Goal: Information Seeking & Learning: Find contact information

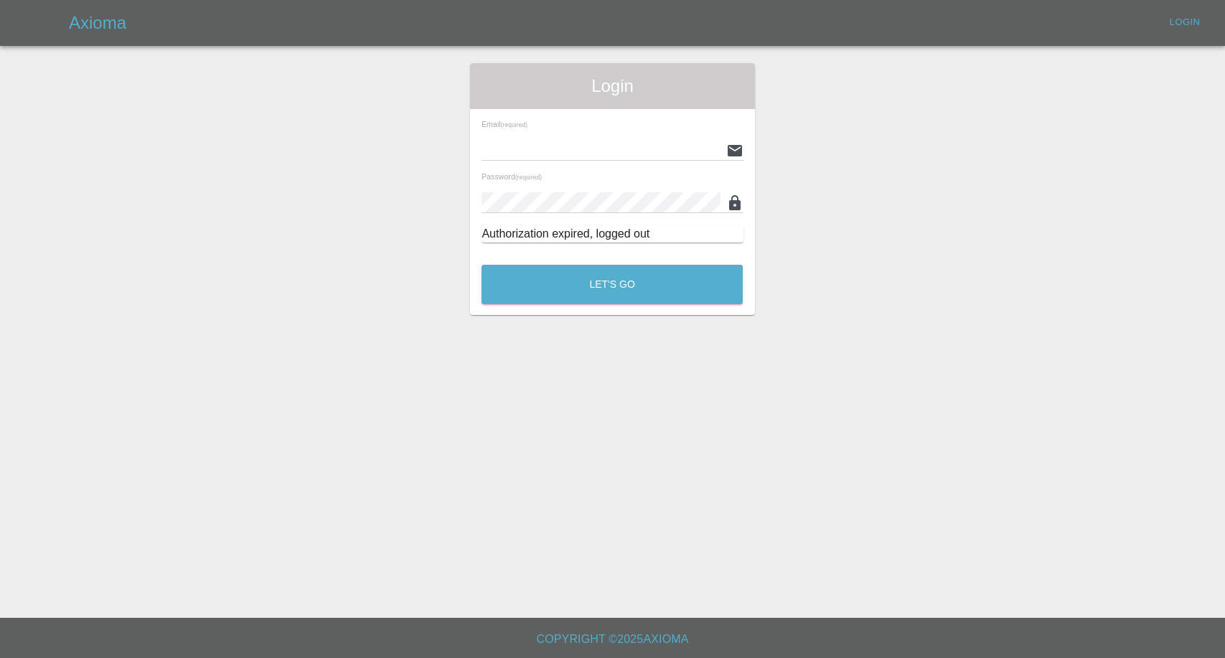
type input "afreen@axioma.co.uk"
click at [648, 261] on div "Let's Go" at bounding box center [612, 281] width 263 height 54
click at [632, 297] on button "Let's Go" at bounding box center [611, 284] width 261 height 39
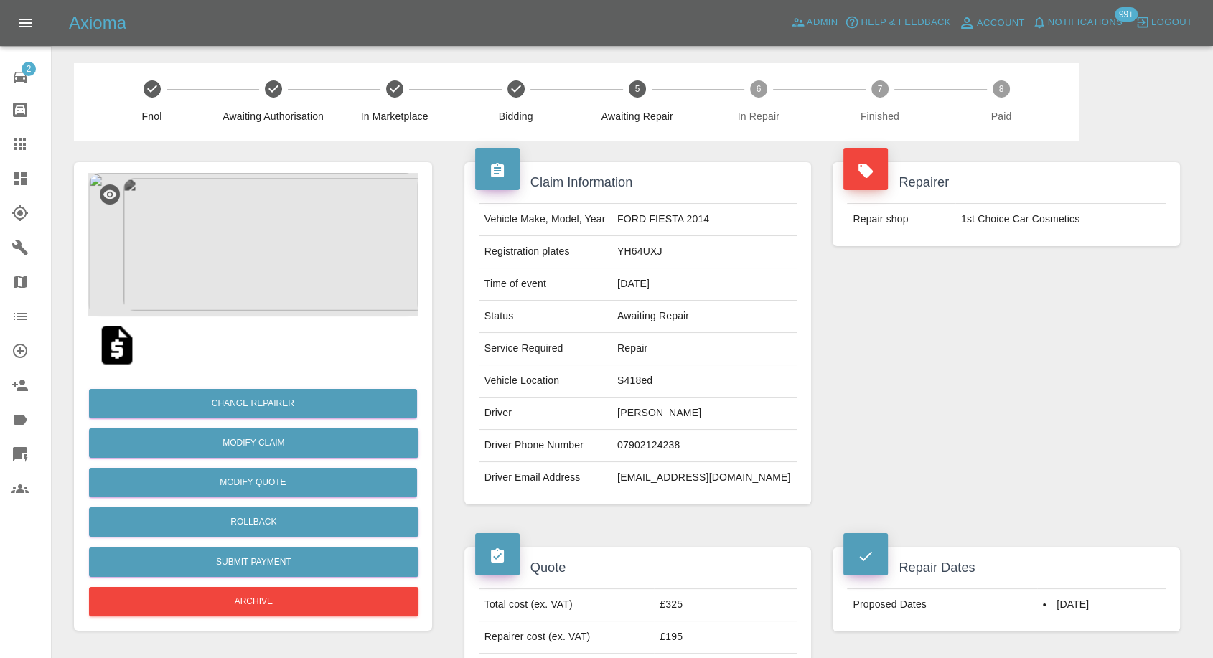
click at [710, 410] on td "[PERSON_NAME]" at bounding box center [703, 414] width 185 height 32
click at [710, 410] on td "Darren bexton" at bounding box center [703, 414] width 185 height 32
copy td "Darren bexton"
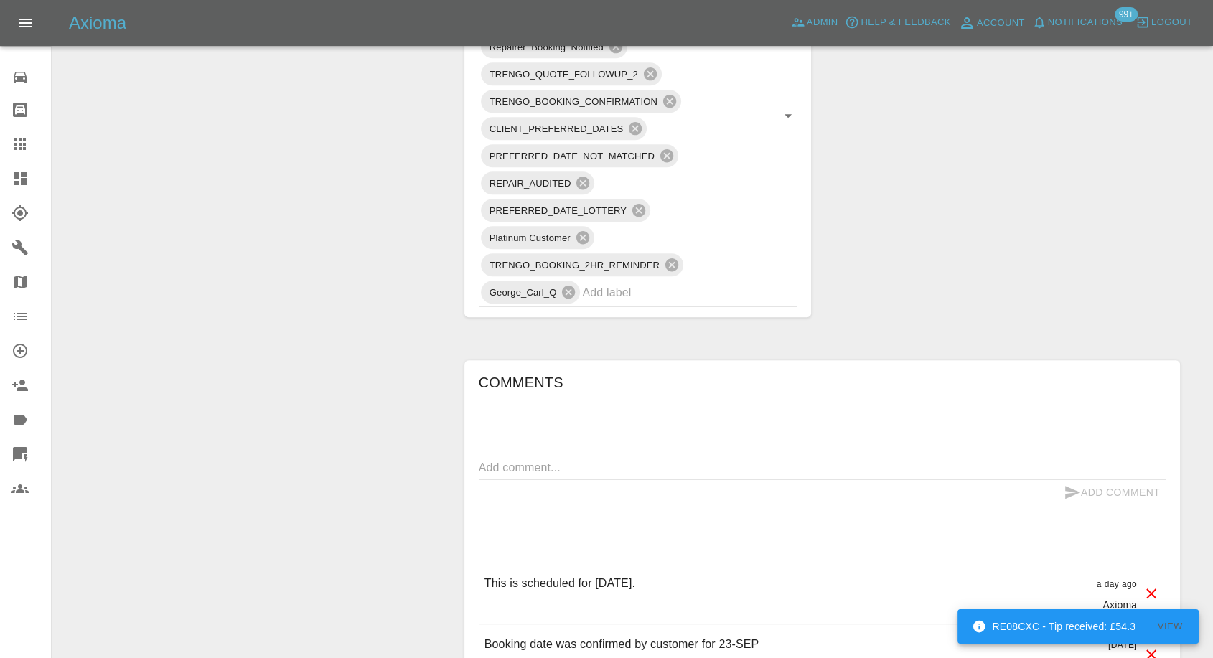
scroll to position [956, 0]
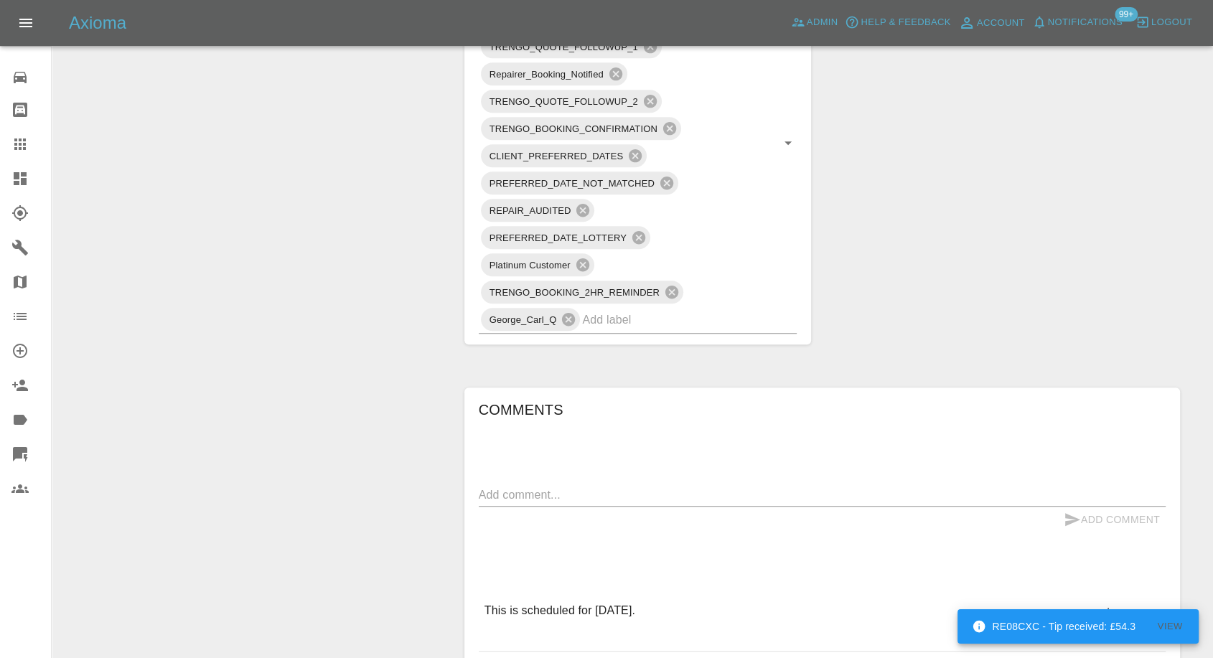
click at [621, 484] on div "x" at bounding box center [822, 495] width 687 height 23
paste textarea "The repairer said he can't fix the car"
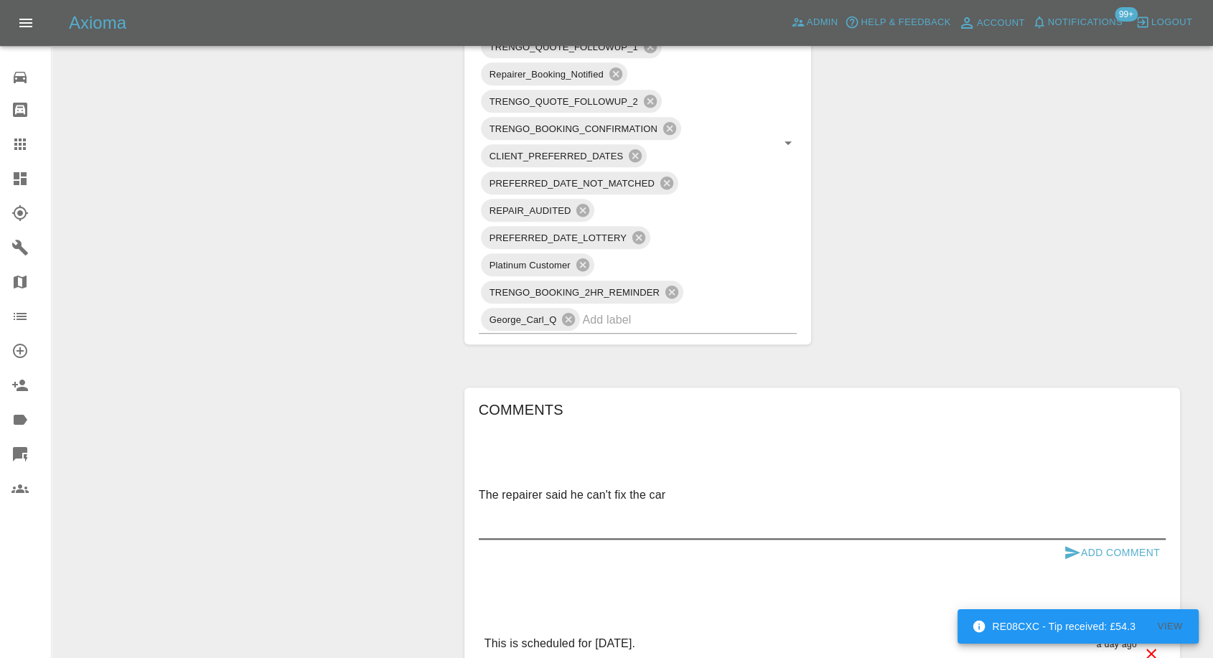
type textarea "The repairer said he can't fix the car"
click at [1071, 558] on icon "submit" at bounding box center [1071, 552] width 17 height 17
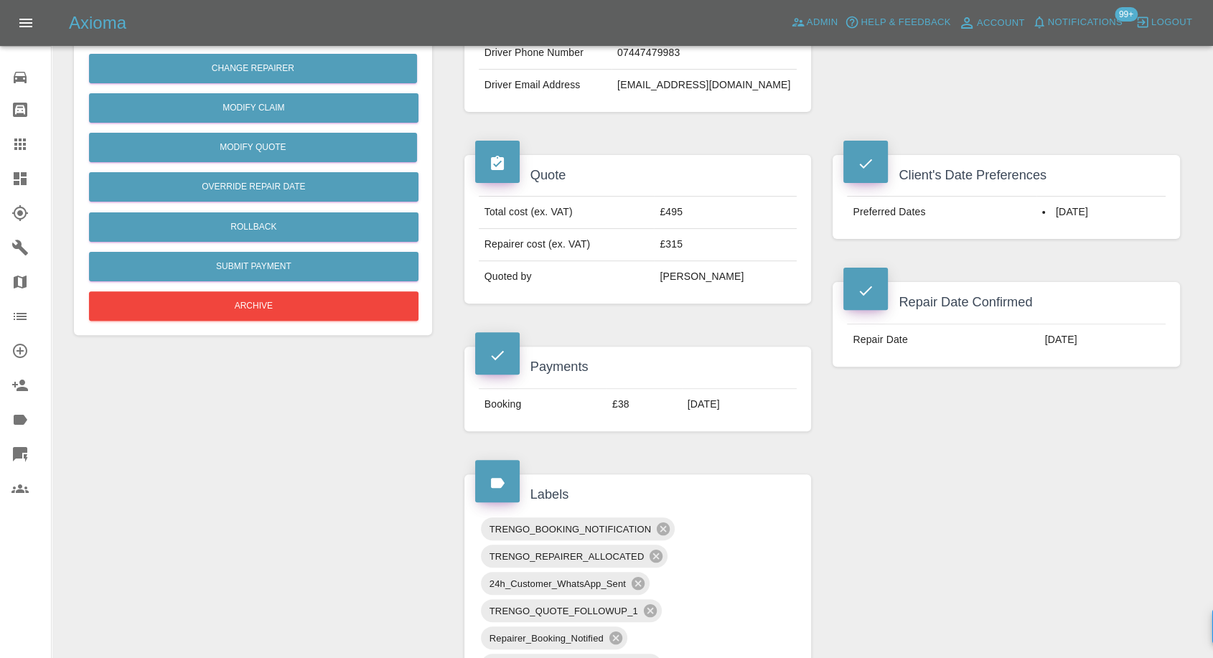
scroll to position [239, 0]
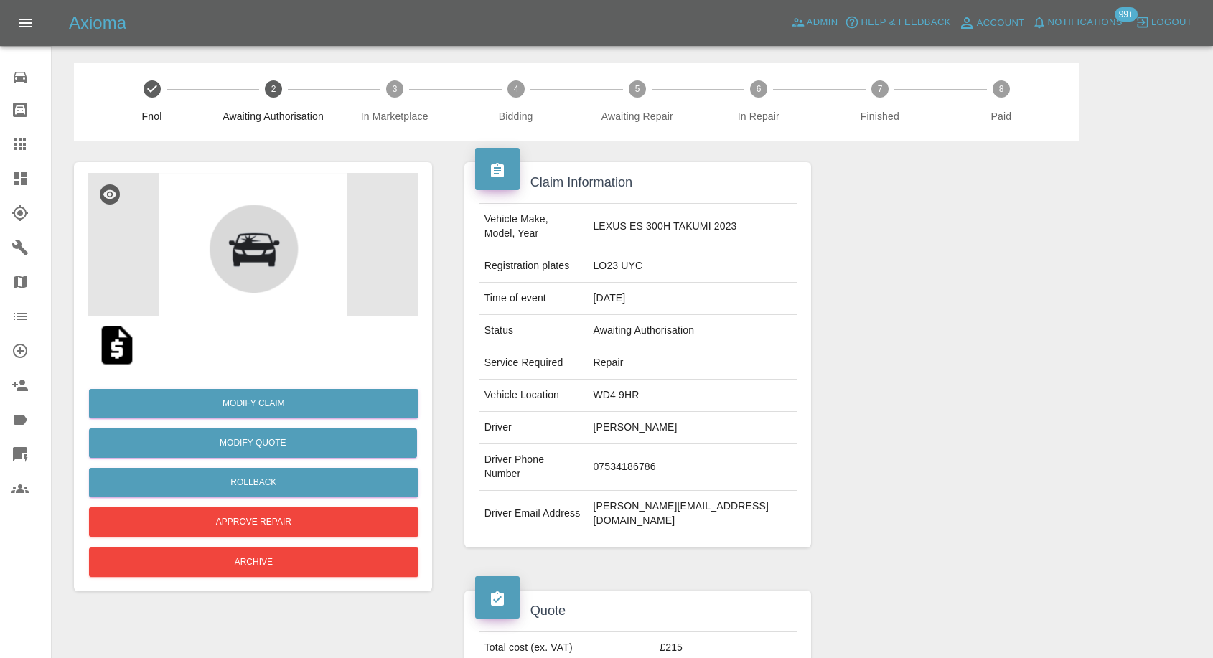
scroll to position [13, 0]
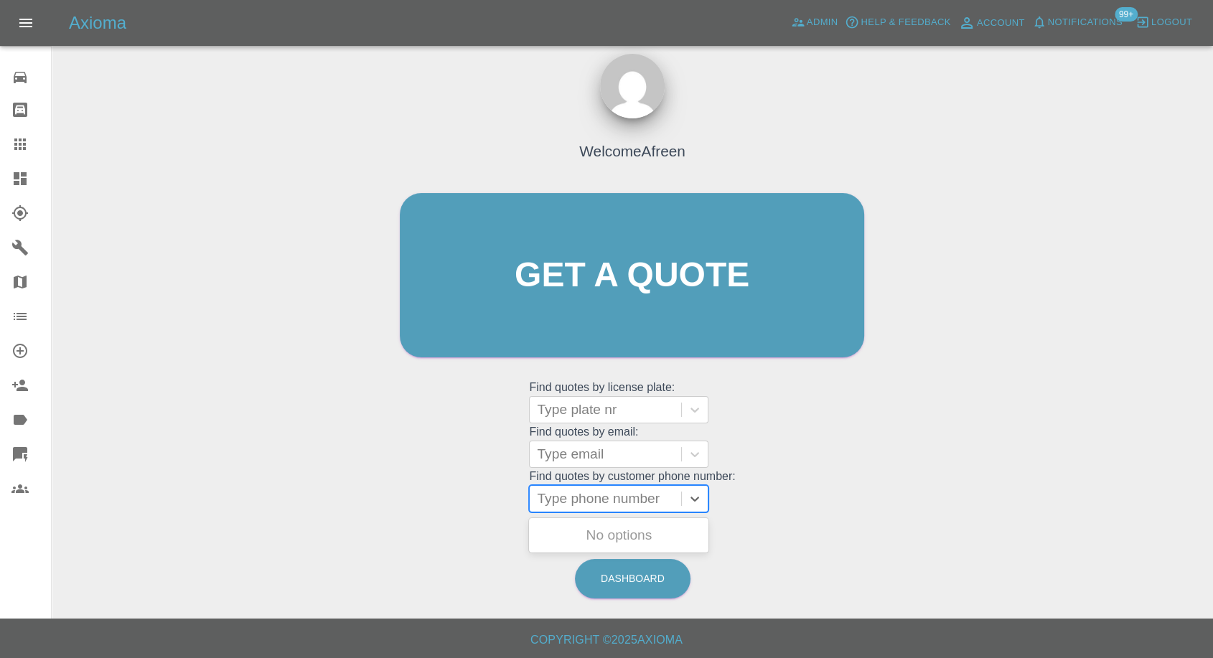
click at [636, 503] on div at bounding box center [605, 499] width 137 height 20
paste input "+447946377681"
type input "+447946377681"
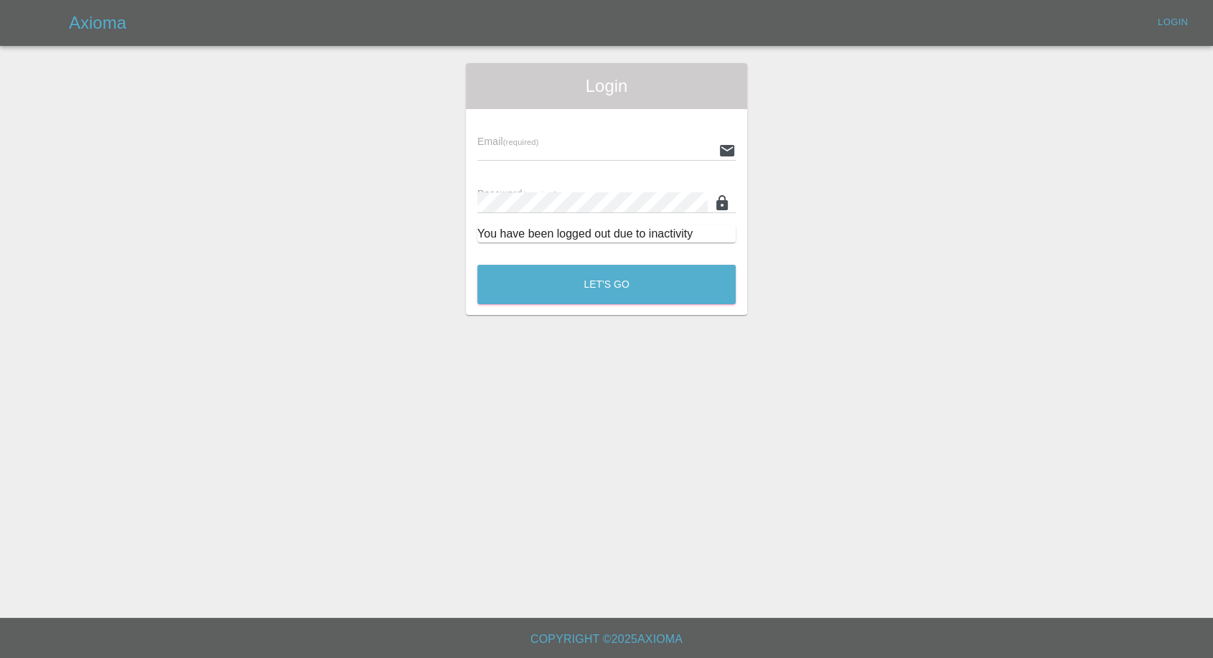
type input "[EMAIL_ADDRESS][DOMAIN_NAME]"
click at [634, 283] on button "Let's Go" at bounding box center [611, 284] width 261 height 39
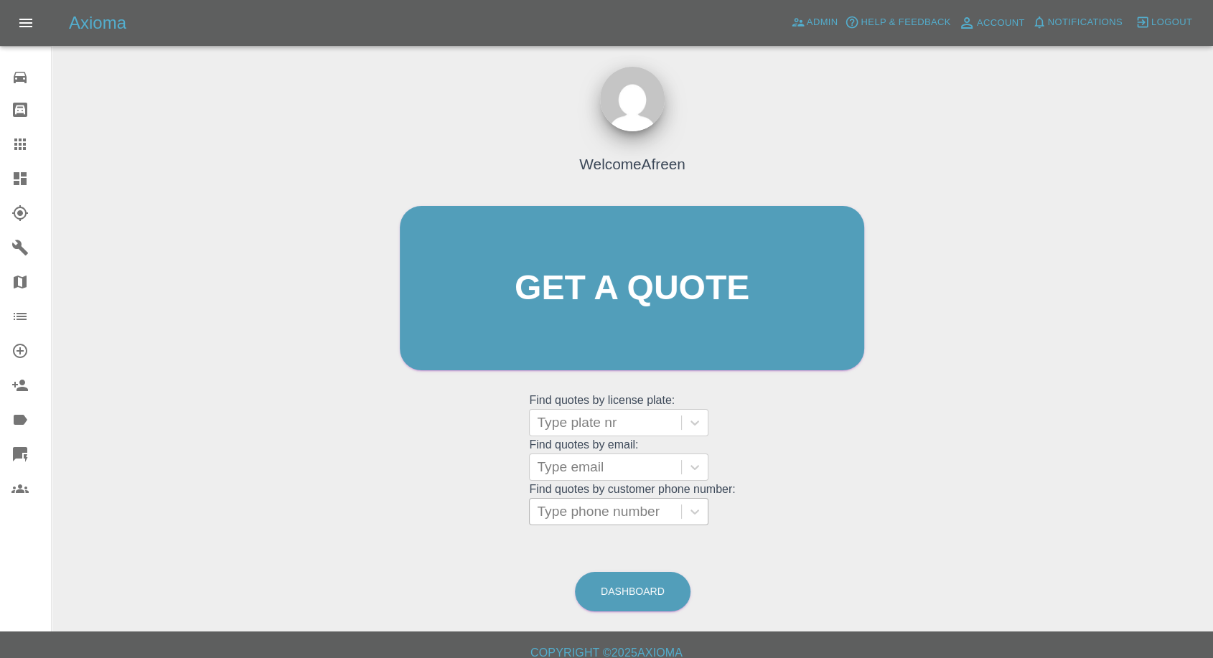
click at [606, 507] on div at bounding box center [605, 512] width 137 height 20
paste input "+447946377681"
drag, startPoint x: 563, startPoint y: 510, endPoint x: 333, endPoint y: 478, distance: 231.9
click at [333, 478] on div "Welcome Afreen Get a quote Get a quote Find quotes by license plate: Type plate…" at bounding box center [632, 356] width 1138 height 515
type input "7946377681"
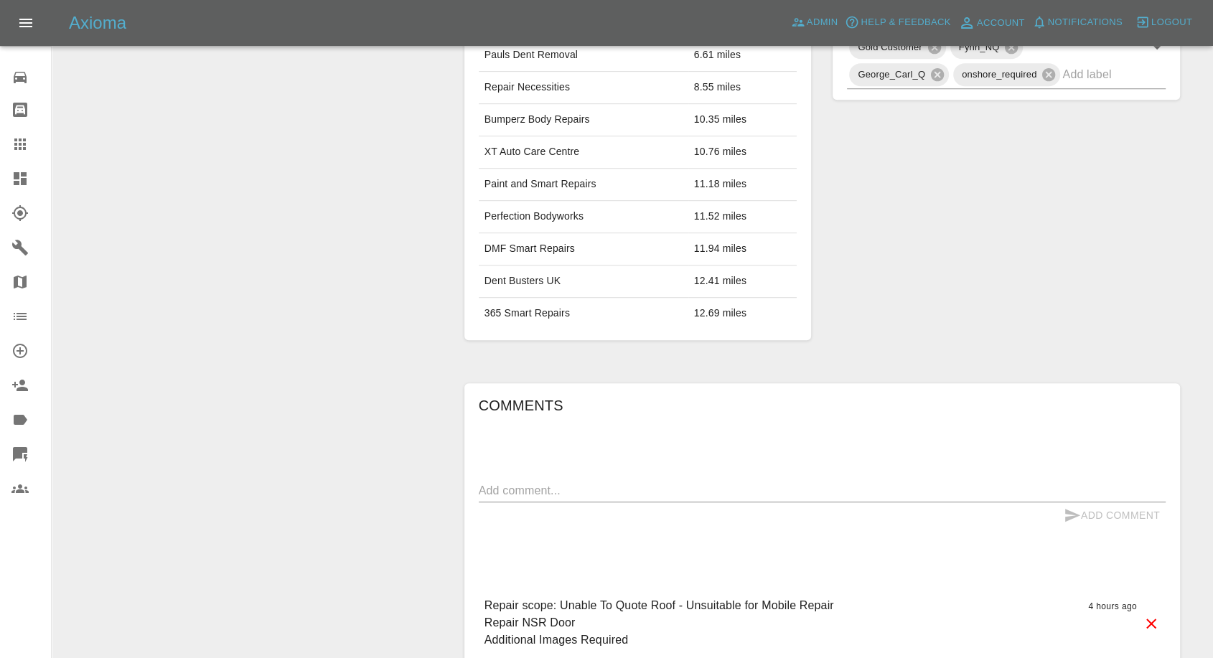
scroll to position [624, 0]
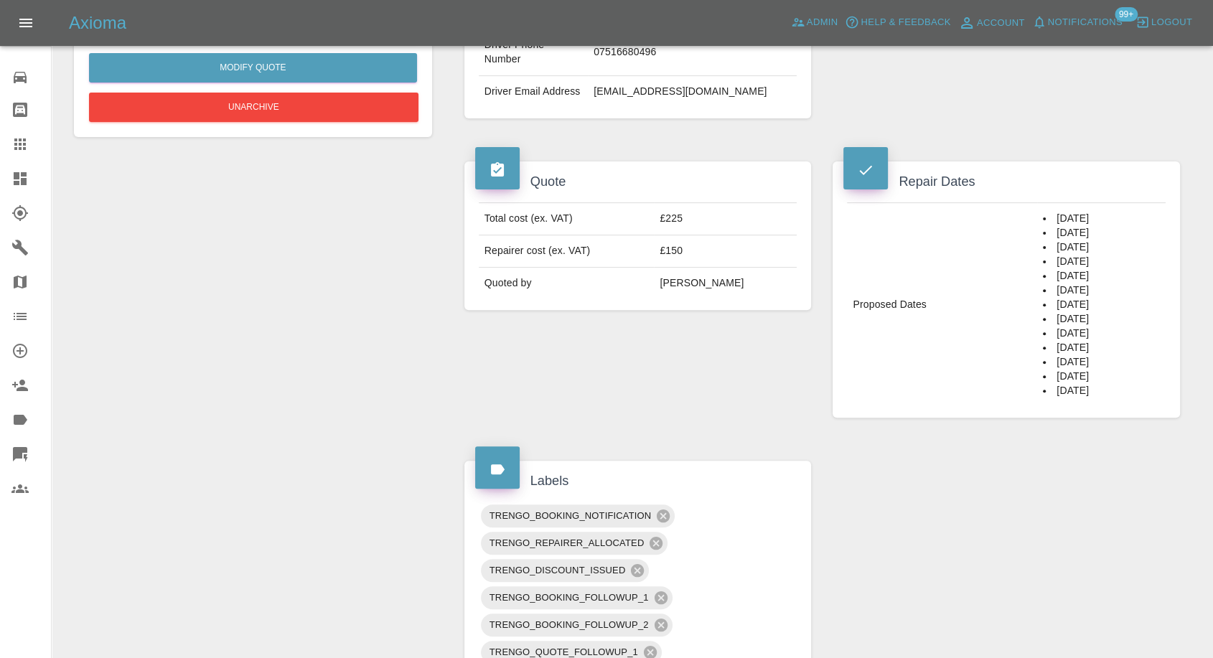
scroll to position [398, 0]
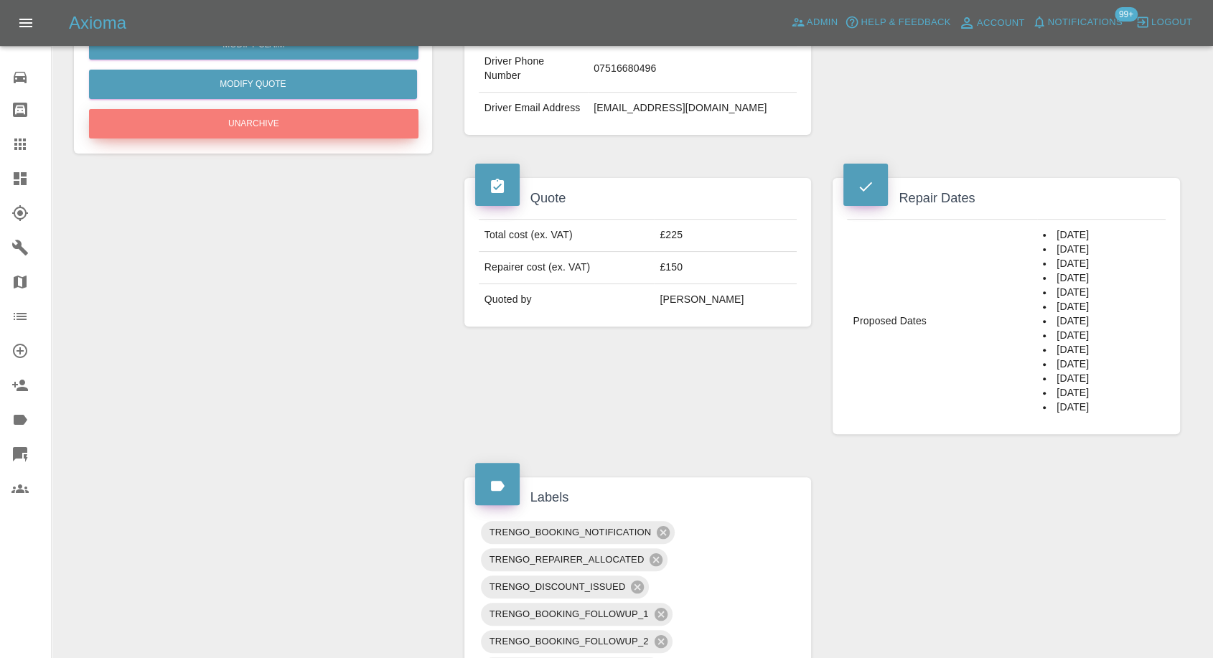
click at [309, 126] on button "Unarchive" at bounding box center [253, 123] width 329 height 29
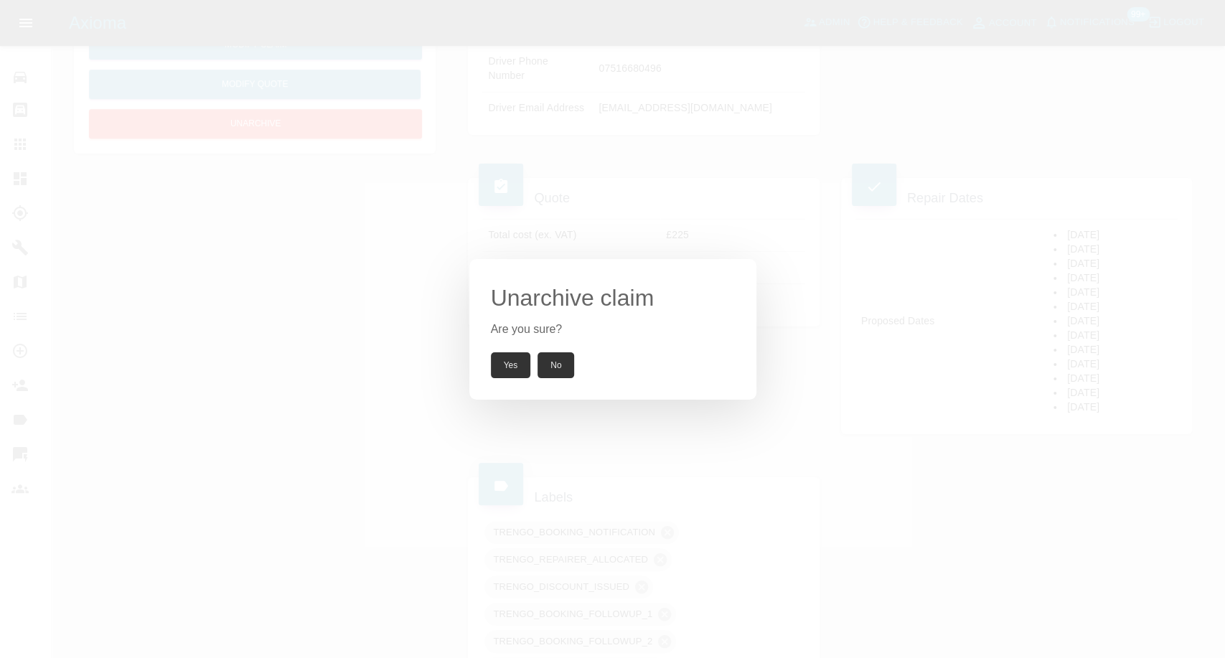
click at [507, 360] on button "Yes" at bounding box center [511, 365] width 40 height 26
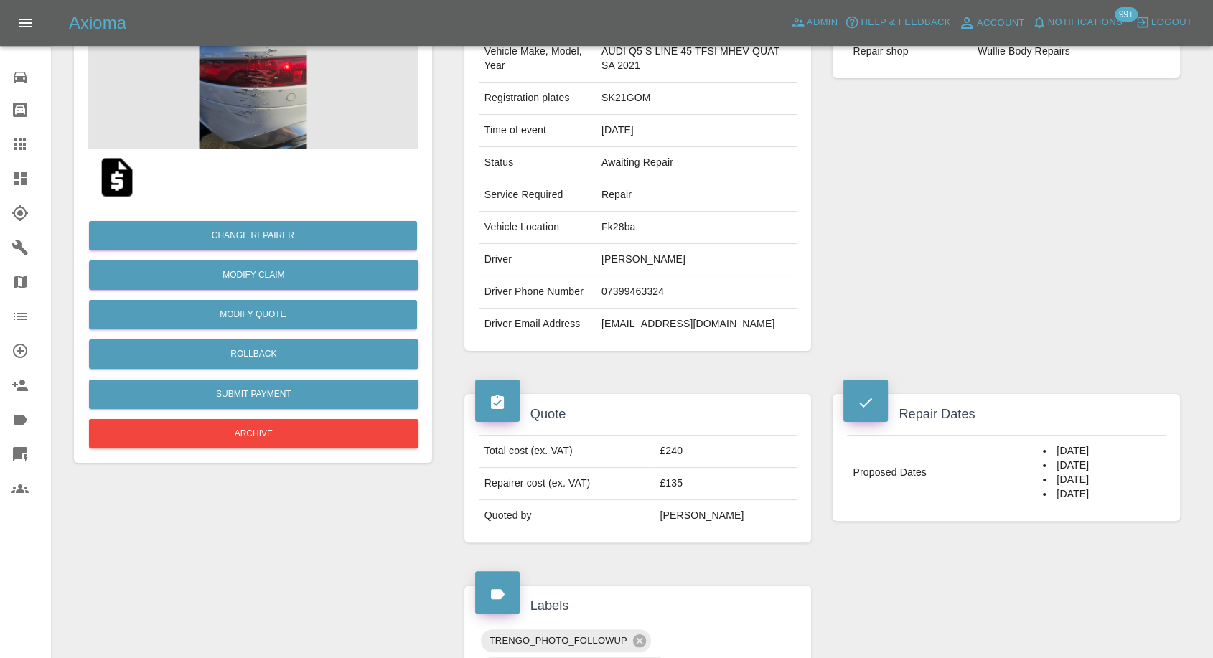
scroll to position [170, 0]
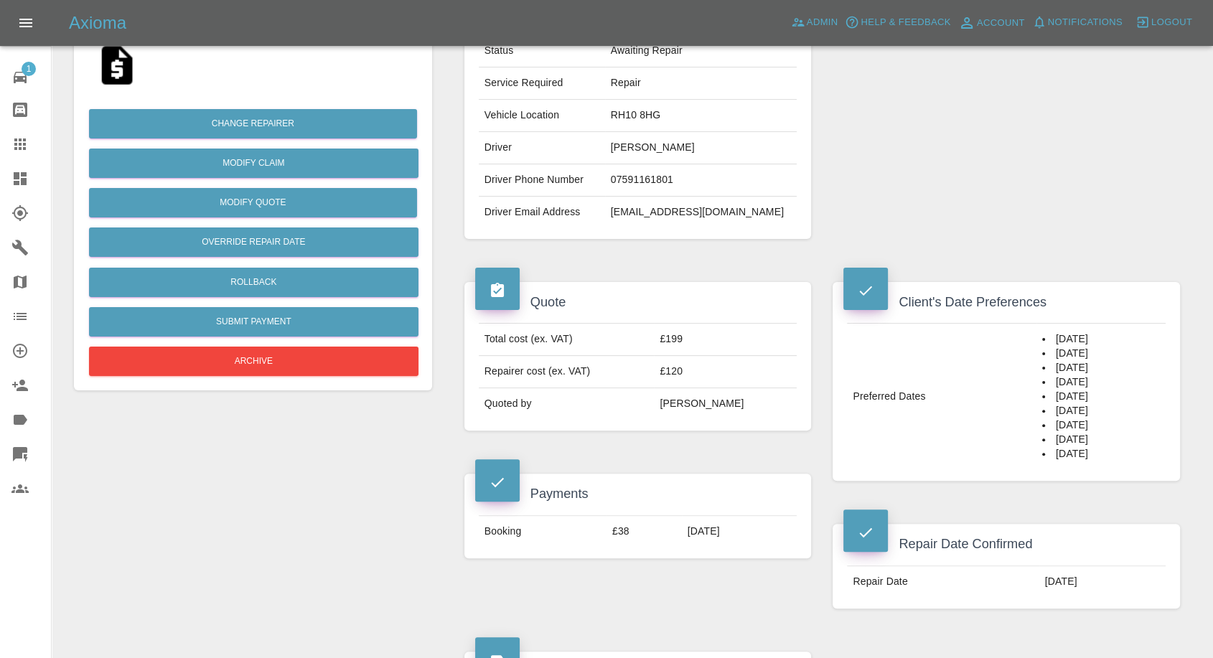
scroll to position [319, 0]
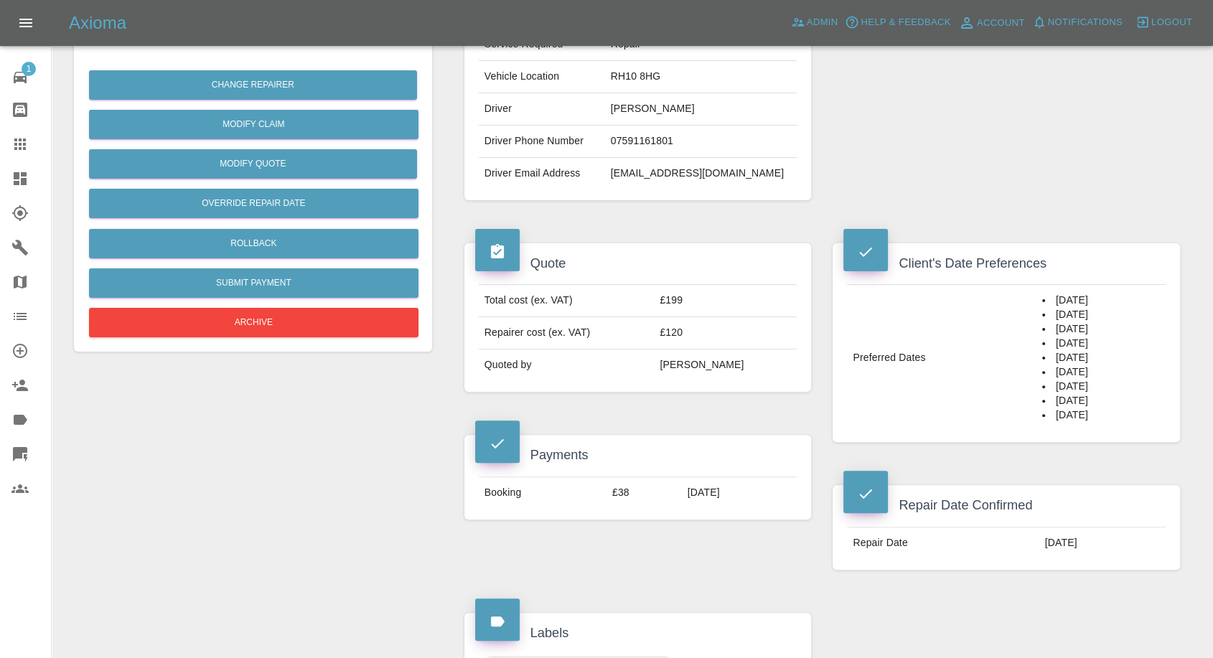
click at [675, 167] on td "fionalashwood@gmail.com" at bounding box center [701, 174] width 192 height 32
copy div "fionalashwood@gmail.com"
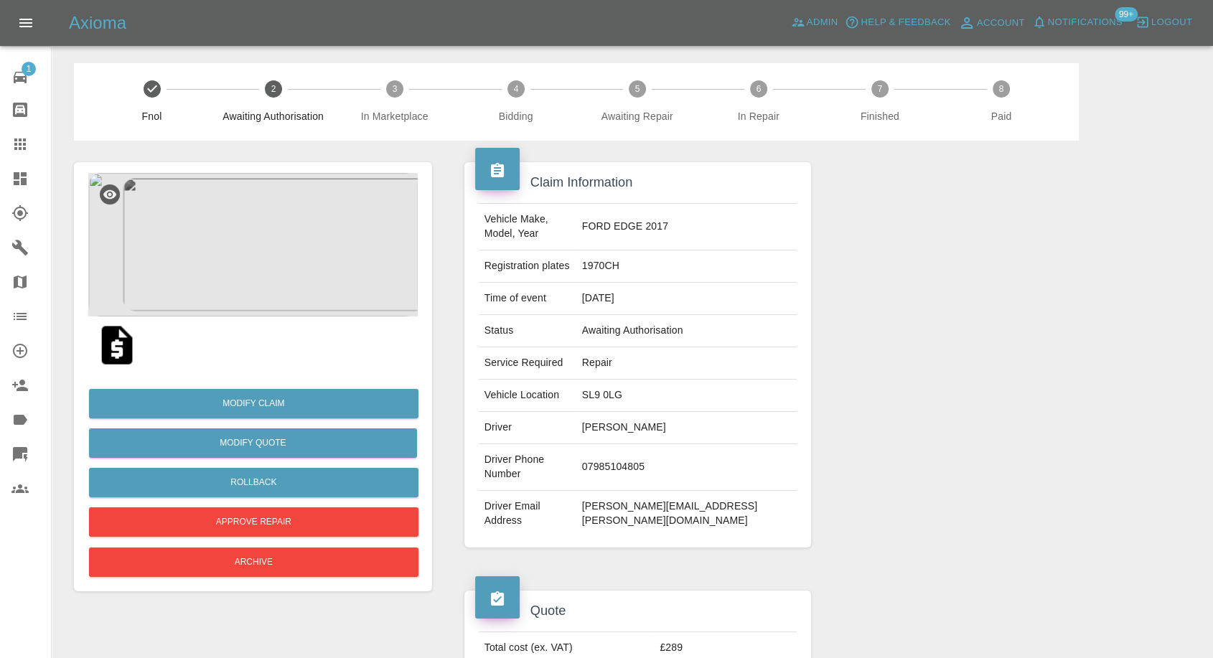
click at [116, 334] on img at bounding box center [117, 345] width 46 height 46
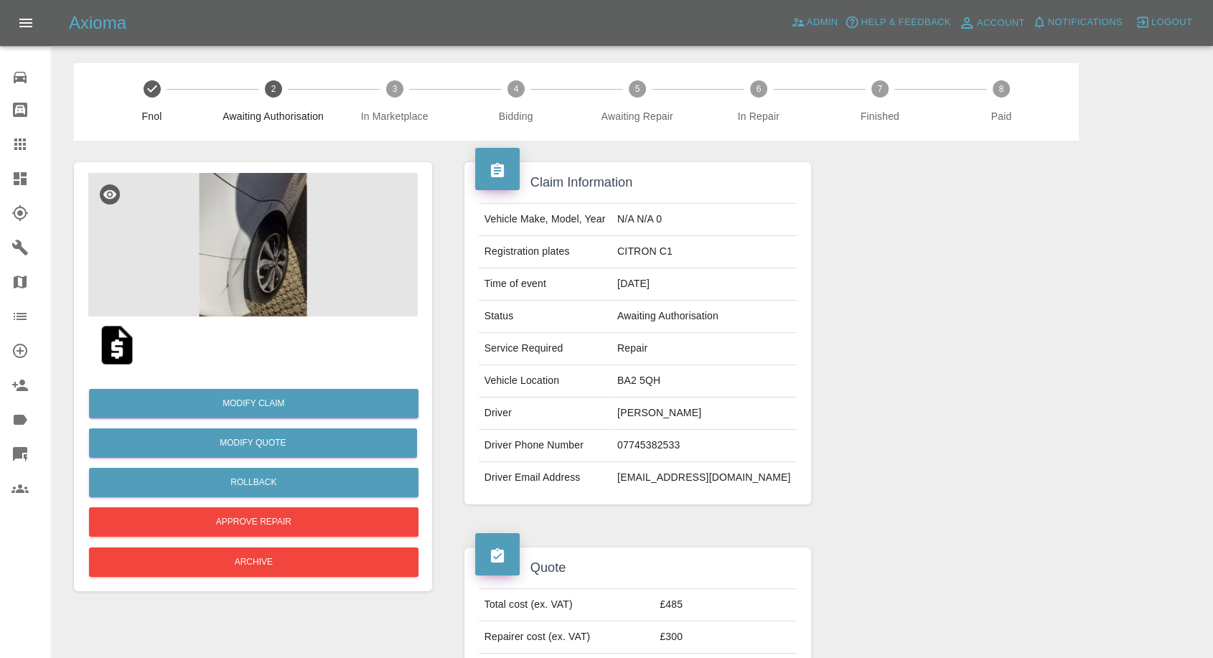
click at [126, 346] on img at bounding box center [117, 345] width 46 height 46
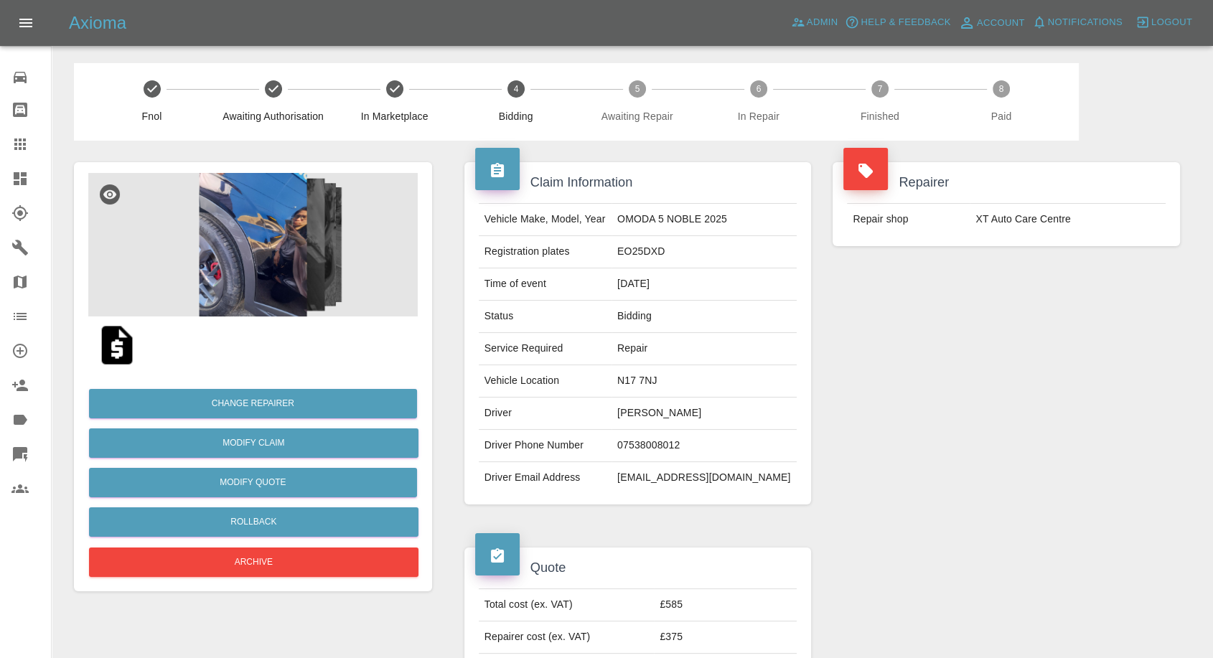
click at [117, 354] on img at bounding box center [117, 345] width 46 height 46
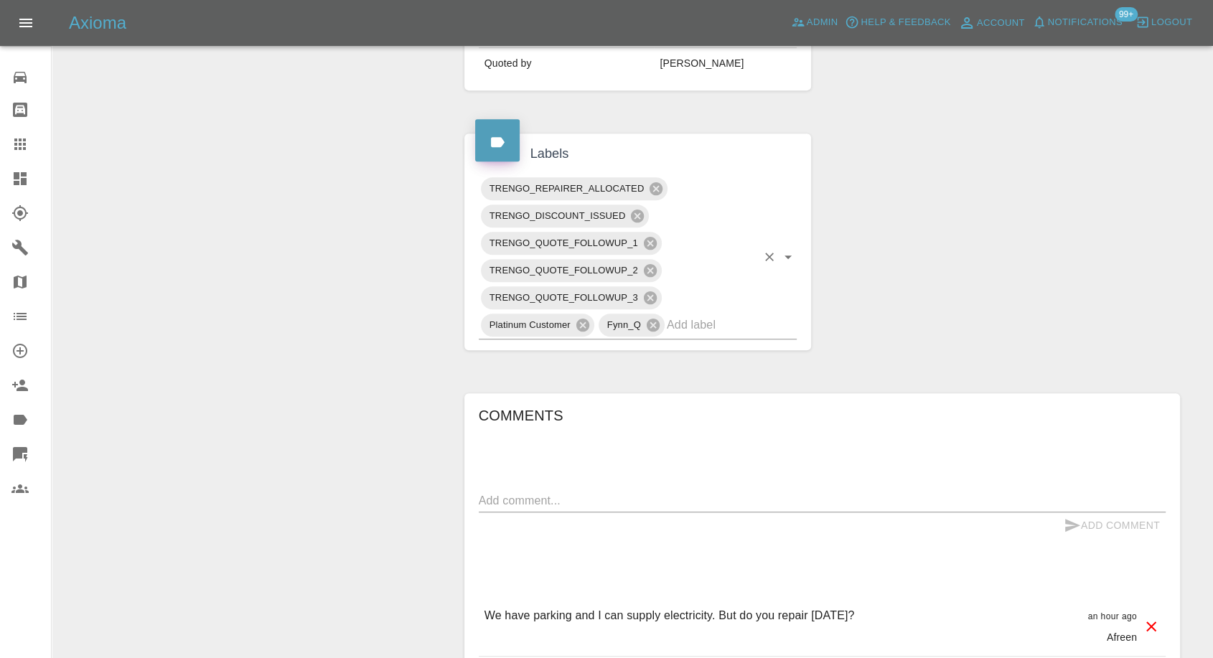
scroll to position [797, 0]
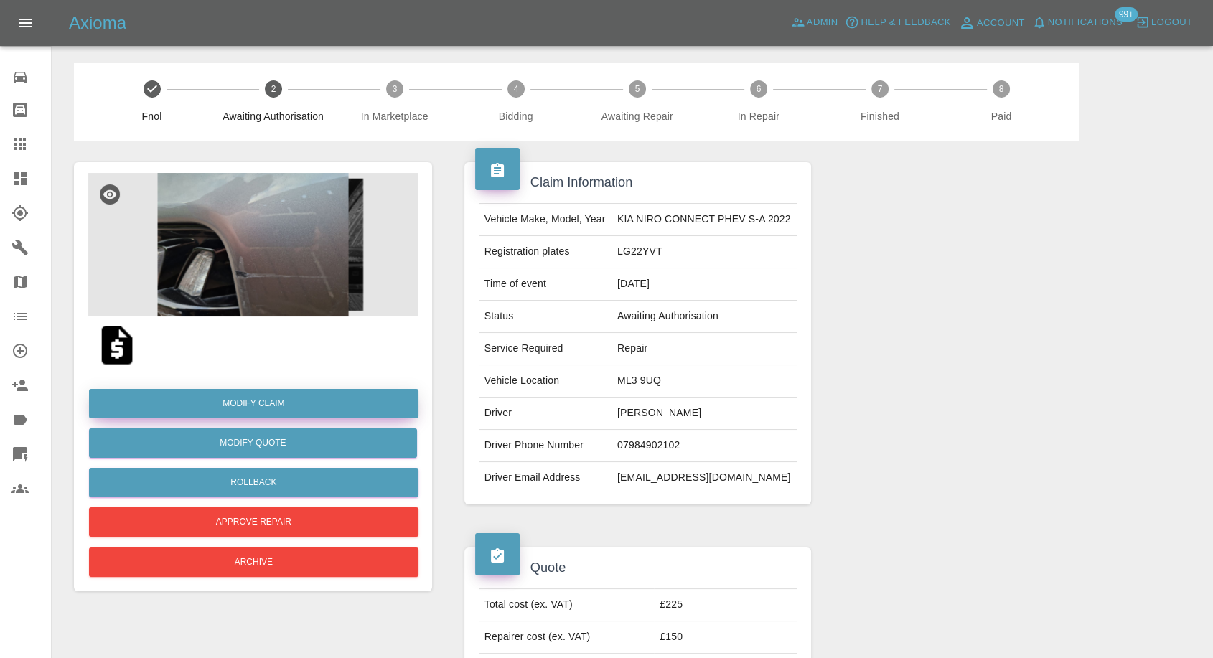
click at [271, 408] on link "Modify Claim" at bounding box center [253, 403] width 329 height 29
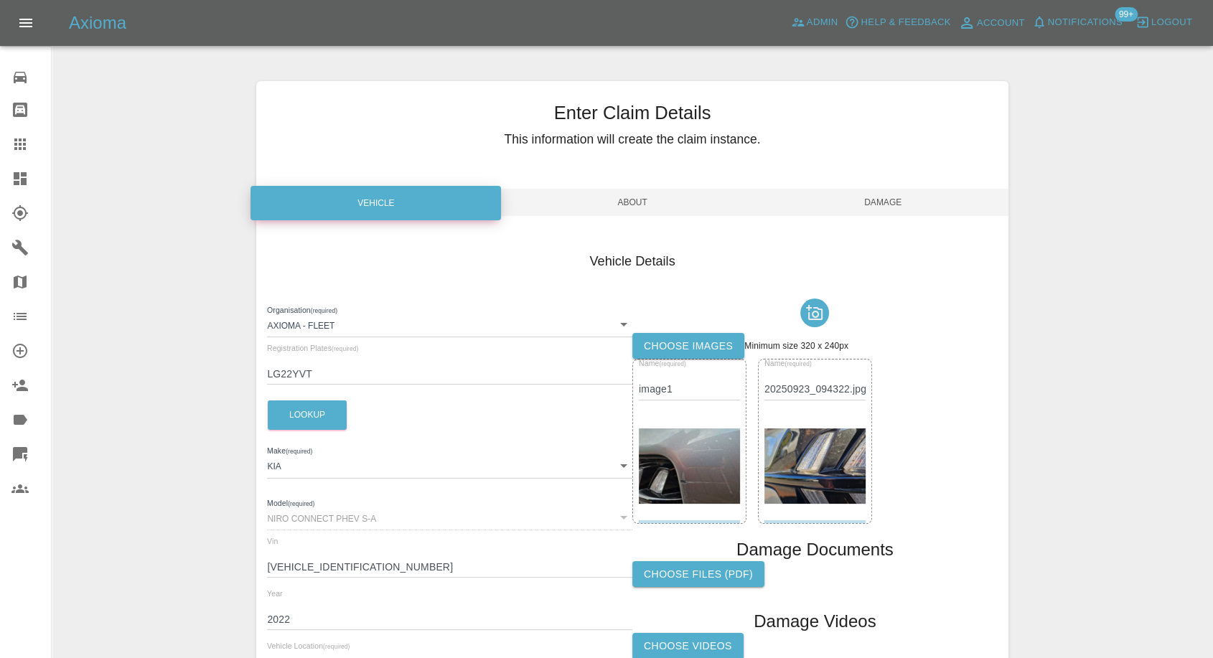
click at [692, 339] on label "Choose images" at bounding box center [688, 346] width 112 height 27
click at [0, 0] on input "Choose images" at bounding box center [0, 0] width 0 height 0
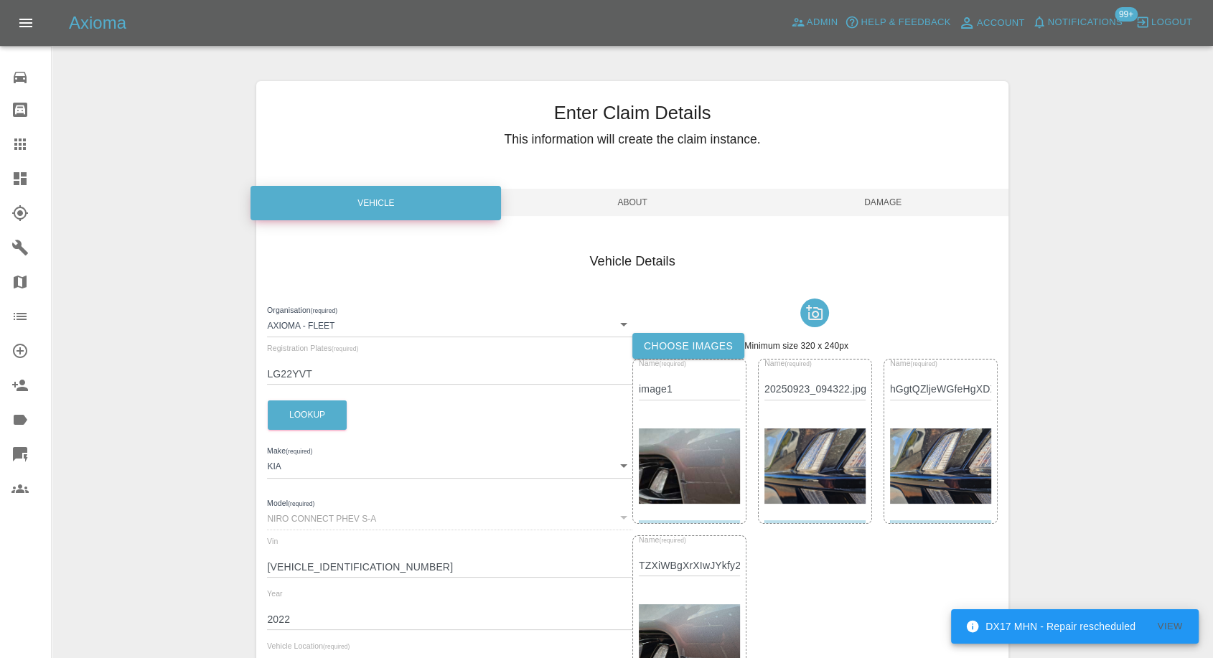
click at [895, 201] on span "Damage" at bounding box center [883, 202] width 250 height 27
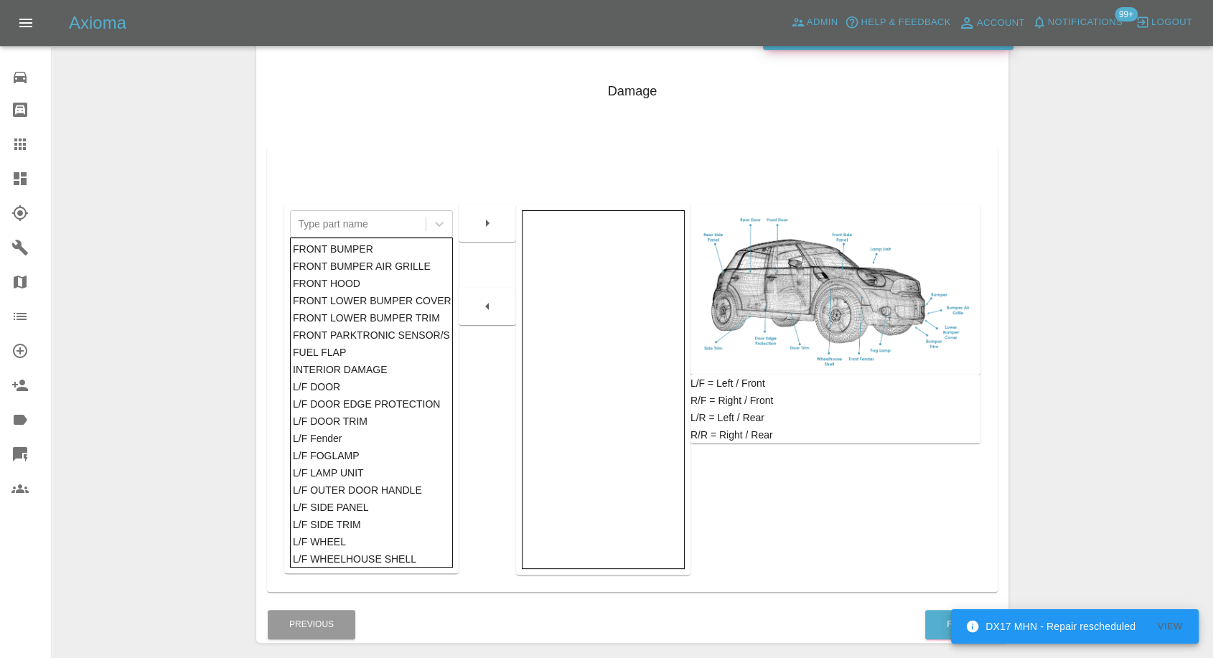
scroll to position [230, 0]
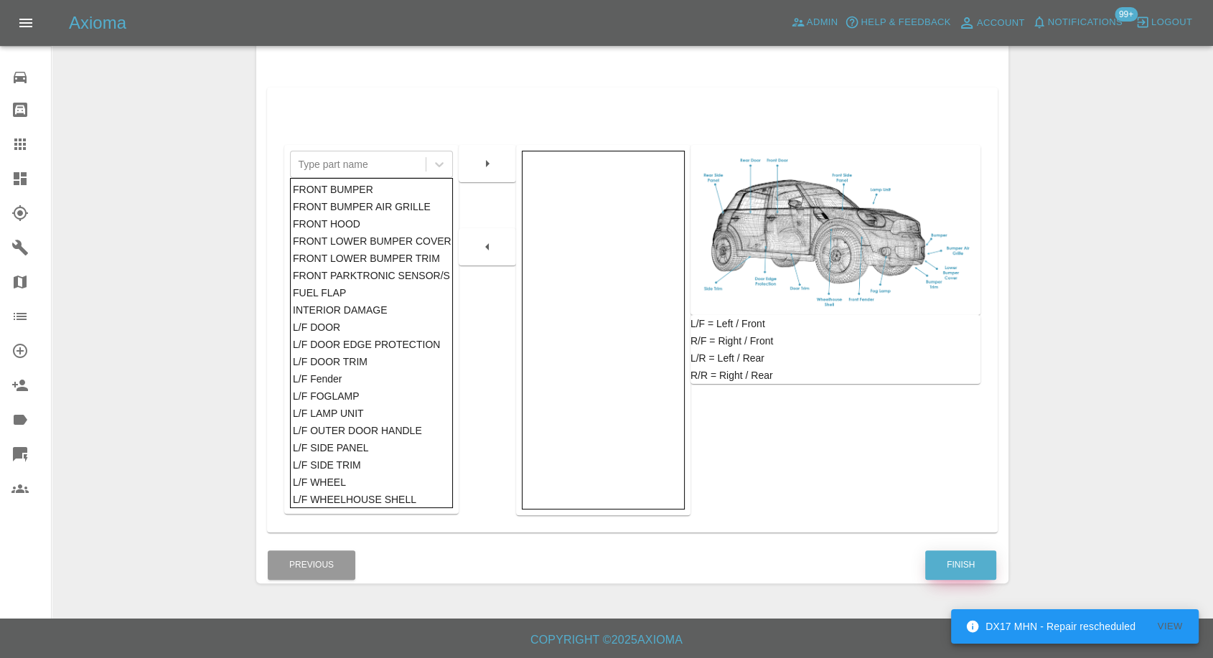
click at [959, 564] on button "Finish" at bounding box center [960, 564] width 71 height 29
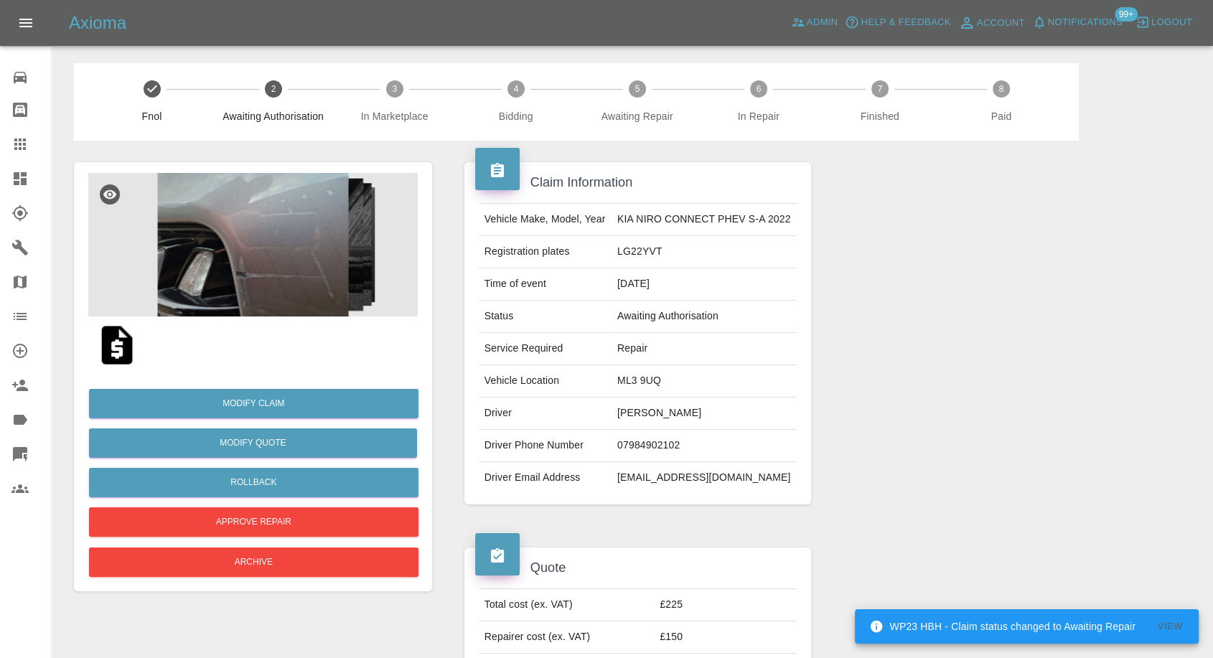
click at [114, 352] on img at bounding box center [117, 345] width 46 height 46
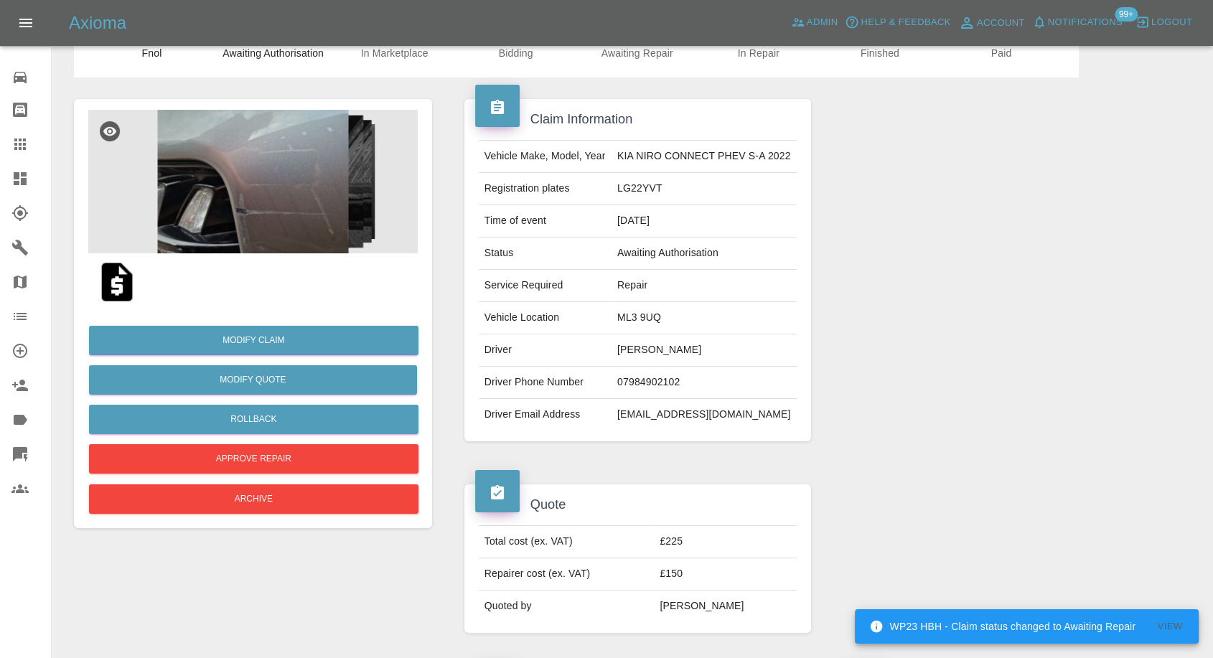
scroll to position [159, 0]
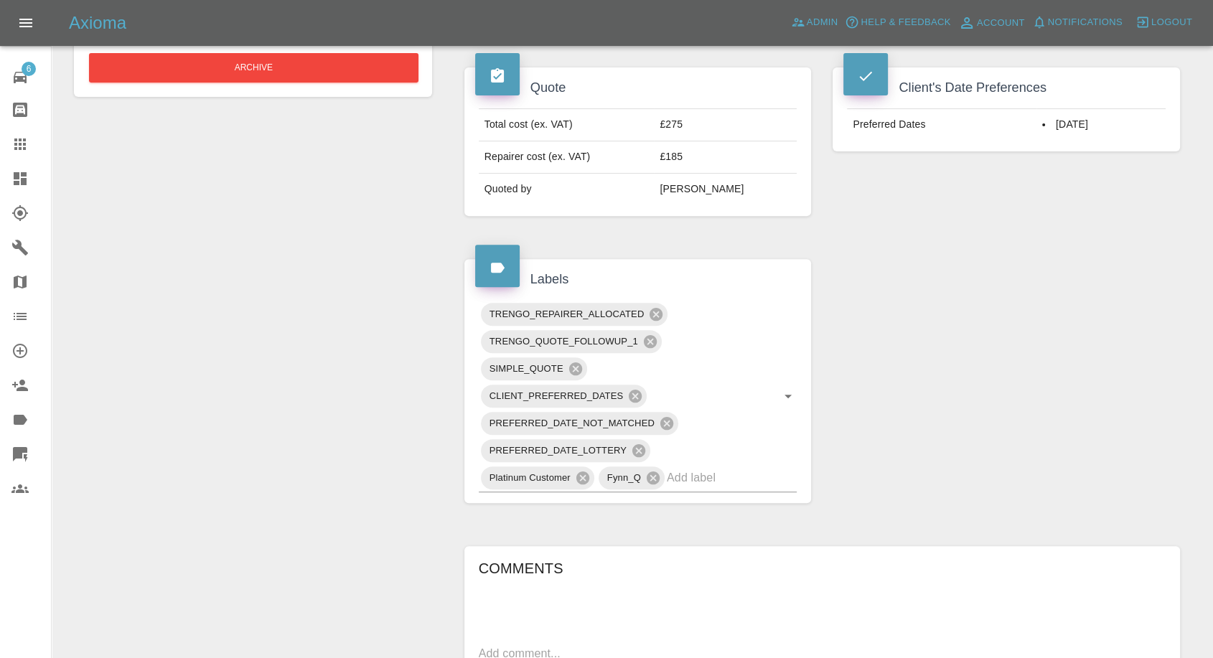
scroll to position [718, 0]
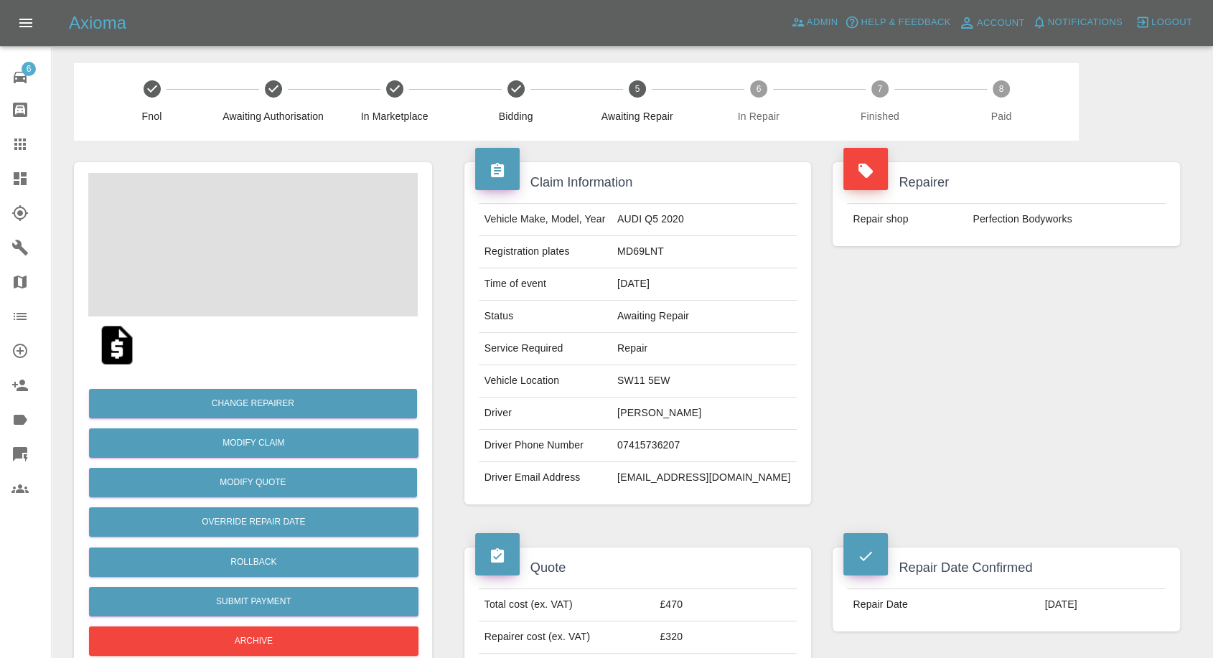
click at [672, 446] on td "07415736207" at bounding box center [703, 446] width 185 height 32
copy td "07415736207"
drag, startPoint x: 576, startPoint y: 487, endPoint x: 583, endPoint y: 483, distance: 8.4
click at [576, 487] on td "Driver Email Address" at bounding box center [545, 478] width 133 height 32
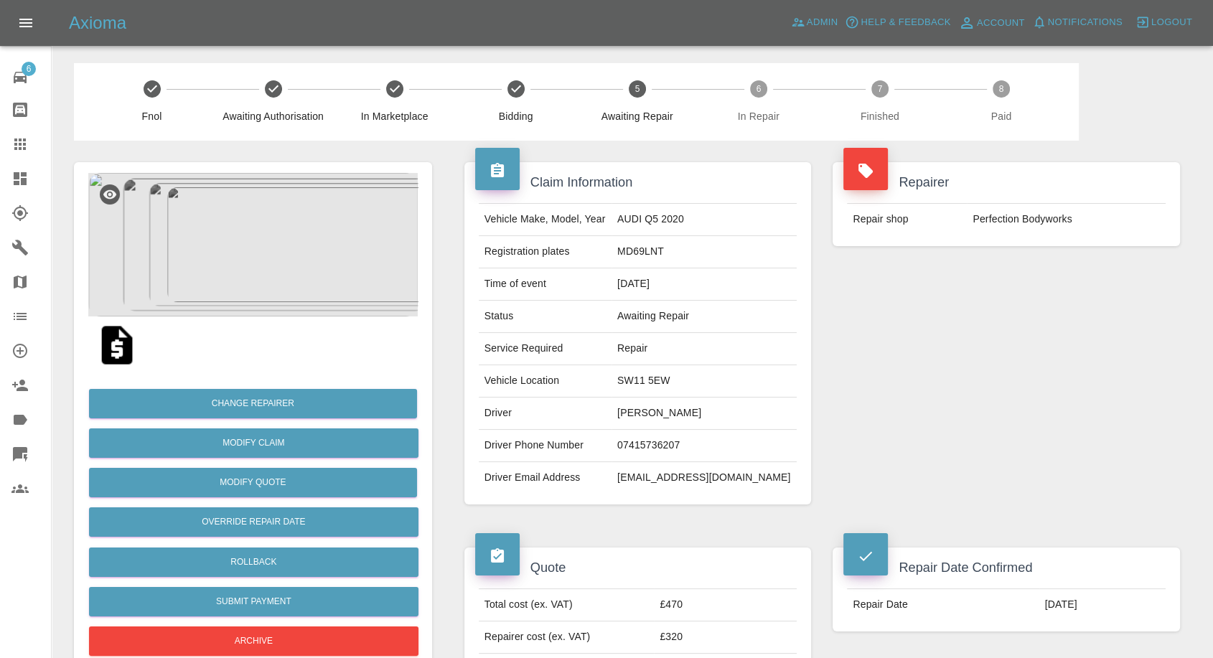
click at [653, 415] on td "Luis Padilla Graham" at bounding box center [703, 414] width 185 height 32
copy td "Luis Padilla Graham"
click at [662, 442] on td "07415736207" at bounding box center [703, 446] width 185 height 32
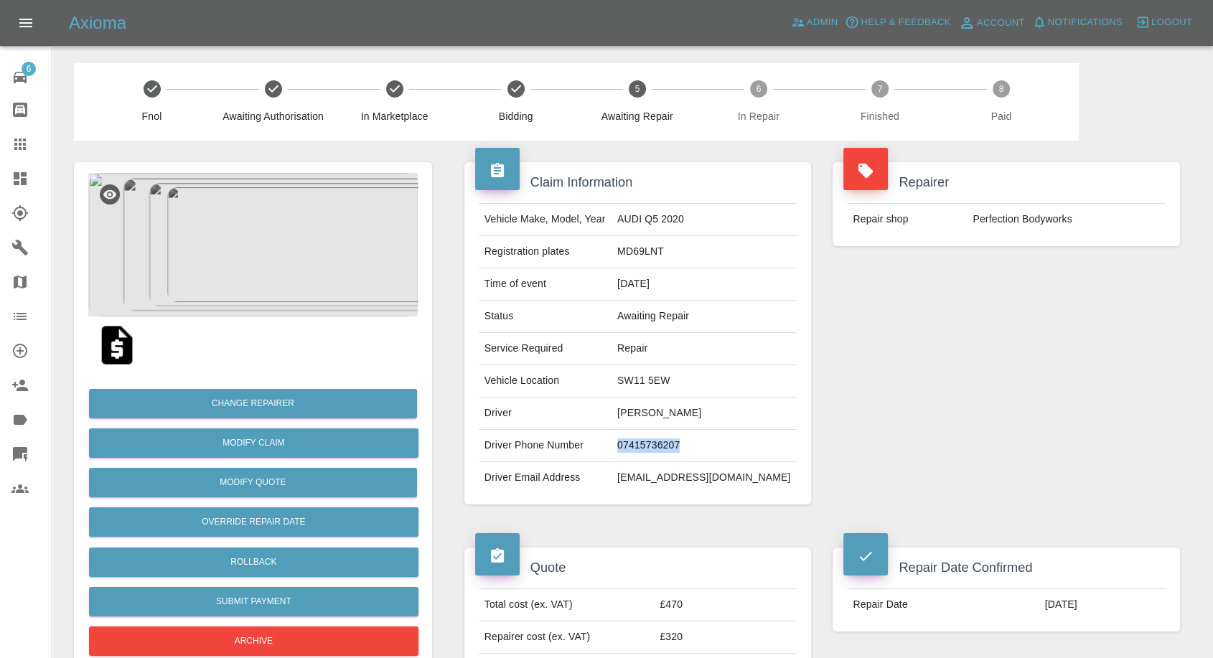
click at [662, 442] on td "07415736207" at bounding box center [703, 446] width 185 height 32
copy td "07415736207"
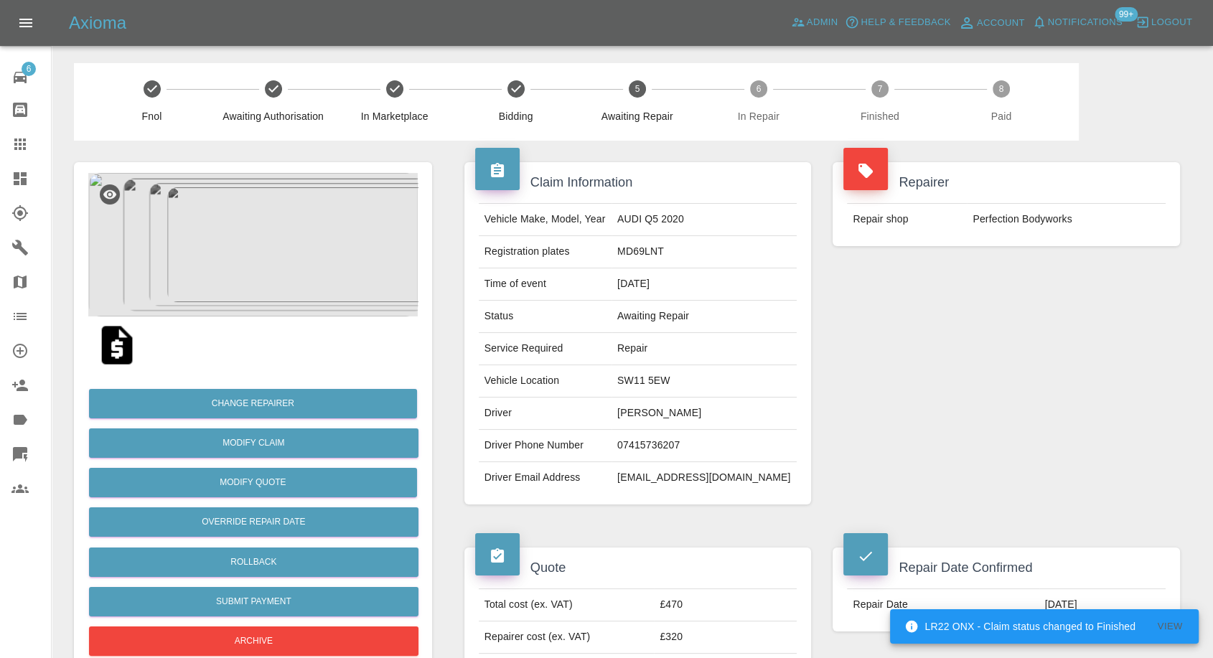
click at [1002, 398] on div "Repairer Repair shop Perfection Bodyworks" at bounding box center [1006, 333] width 369 height 385
click at [652, 412] on td "Luis Padilla Graham" at bounding box center [703, 414] width 185 height 32
copy td "Luis"
click at [671, 378] on td "SW11 5EW" at bounding box center [703, 381] width 185 height 32
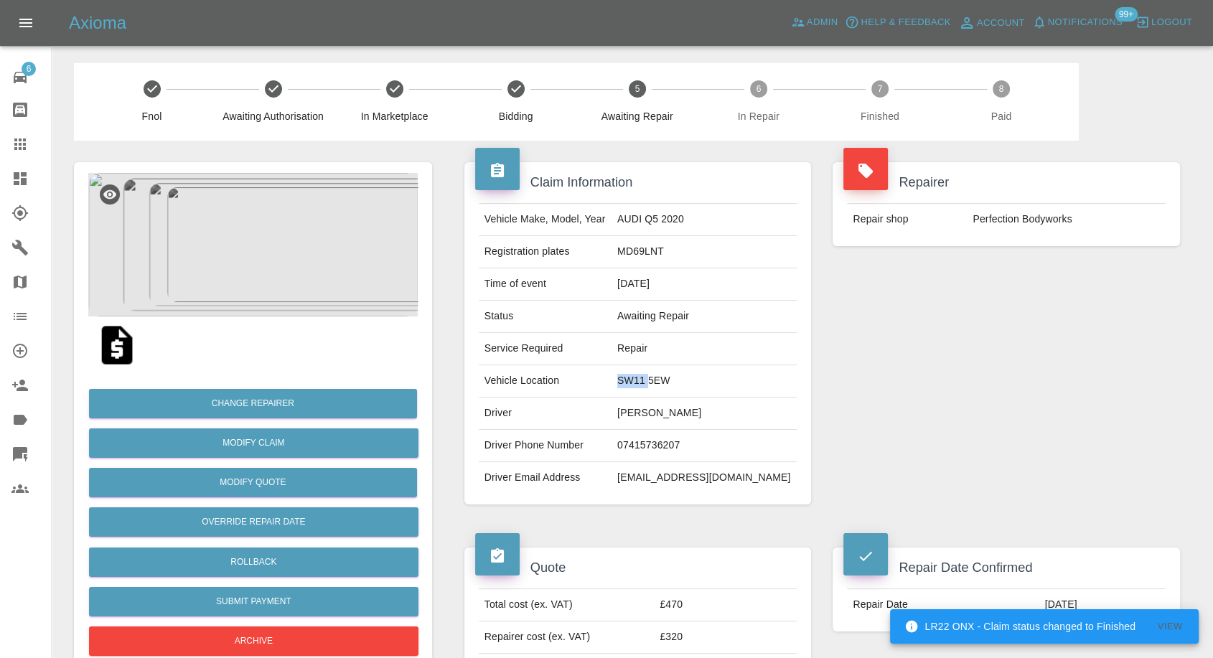
click at [671, 378] on td "SW11 5EW" at bounding box center [703, 381] width 185 height 32
copy td "SW11 5EW"
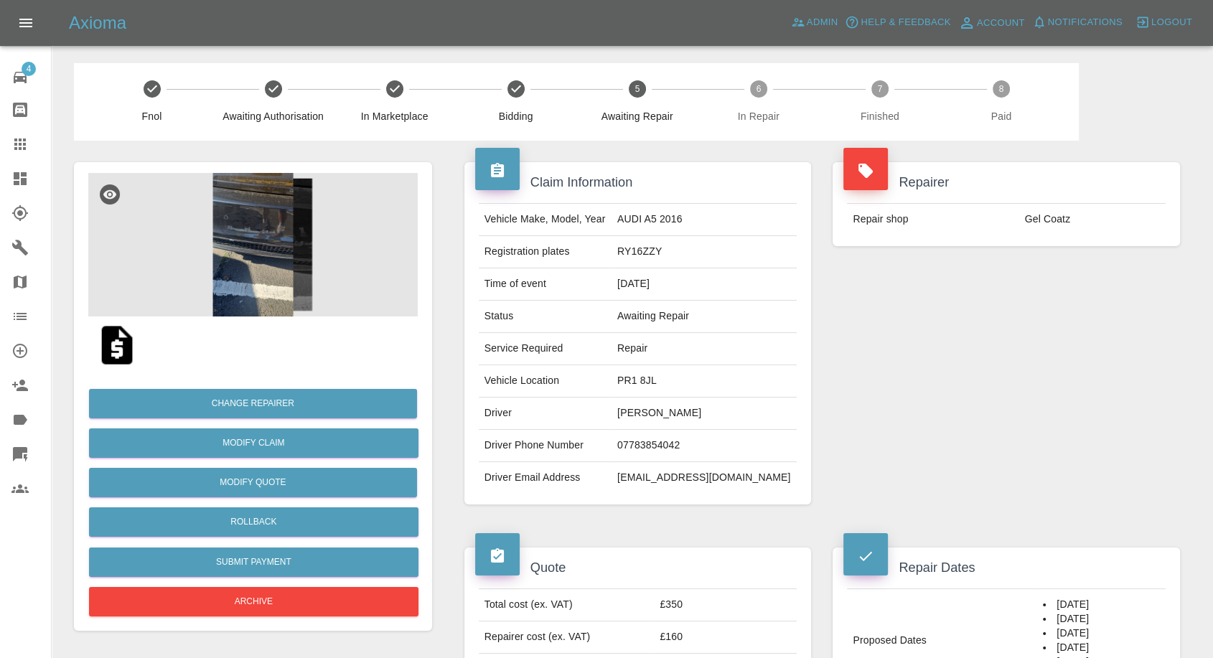
click at [649, 410] on td "Rizwan Tanveer" at bounding box center [703, 414] width 185 height 32
copy td "Rizwan Tanveer"
click at [639, 435] on td "07783854042" at bounding box center [703, 446] width 185 height 32
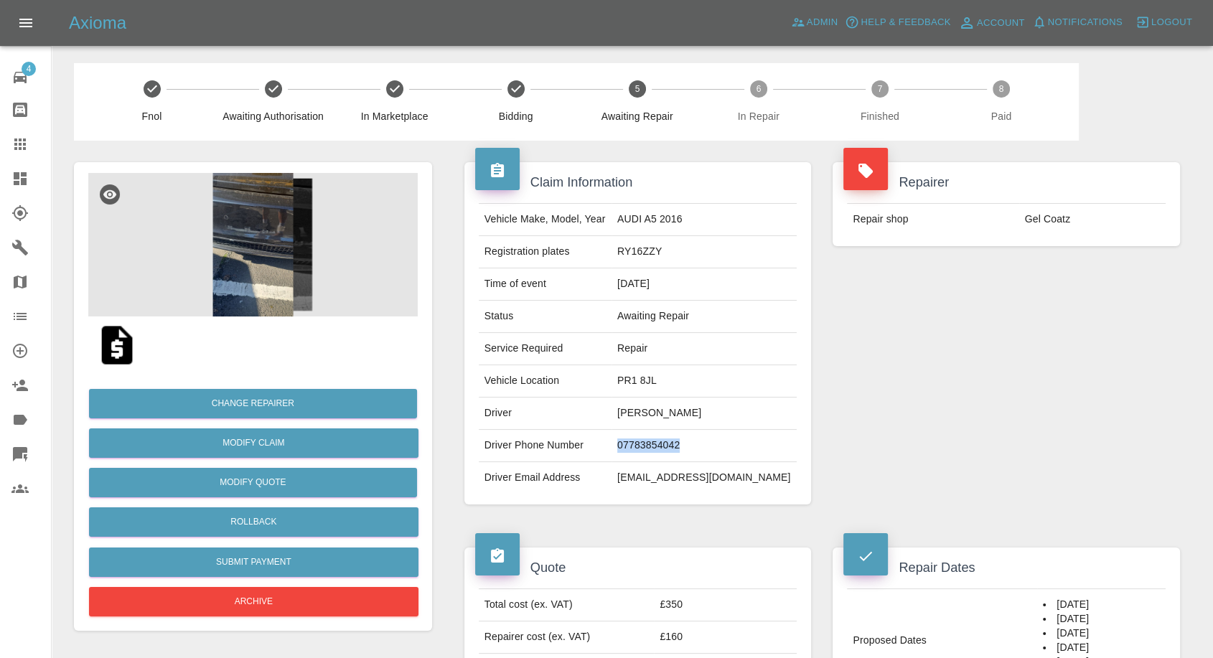
click at [639, 435] on td "07783854042" at bounding box center [703, 446] width 185 height 32
copy td "07783854042"
click at [980, 426] on div "Repairer Repair shop Gel Coatz" at bounding box center [1006, 333] width 369 height 385
click at [664, 408] on td "Rizwan Tanveer" at bounding box center [703, 414] width 185 height 32
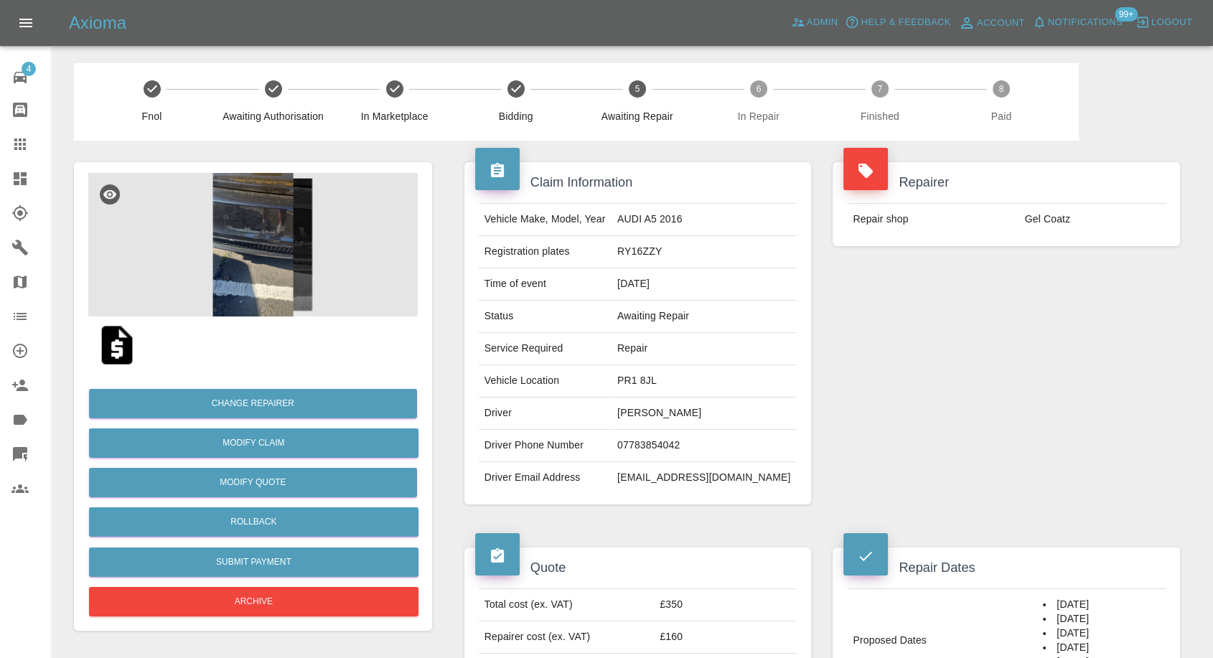
click at [652, 409] on td "Rizwan Tanveer" at bounding box center [703, 414] width 185 height 32
copy td "Rizwan"
click at [657, 379] on td "PR1 8JL" at bounding box center [703, 381] width 185 height 32
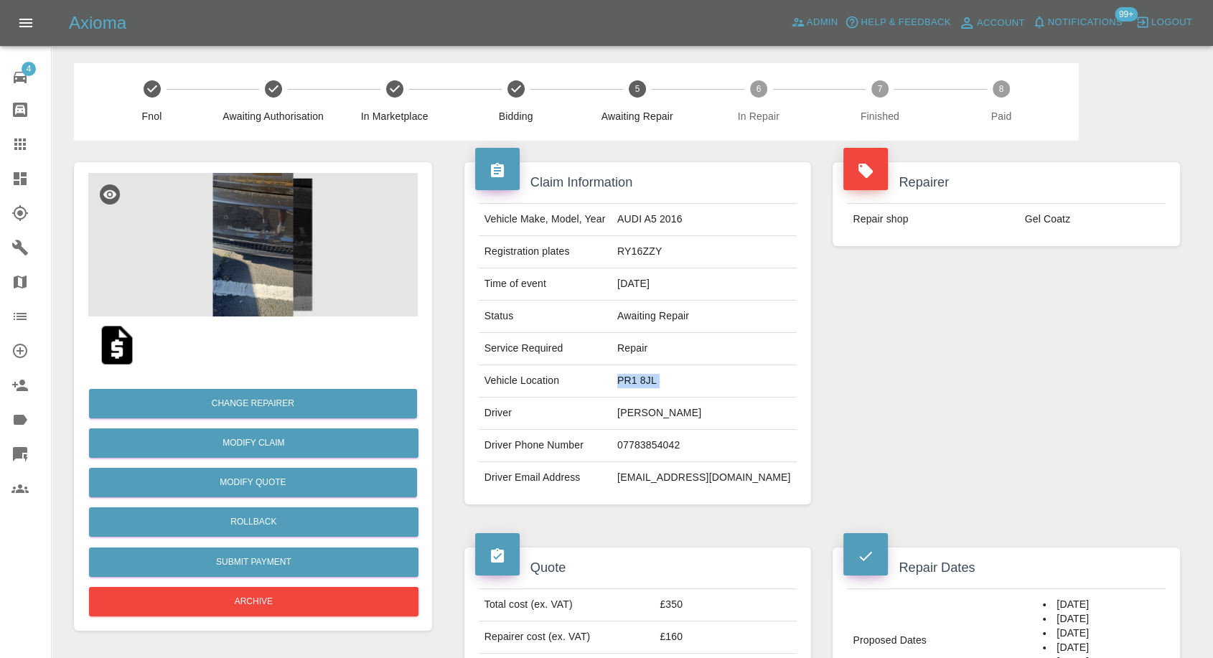
click at [657, 379] on td "PR1 8JL" at bounding box center [703, 381] width 185 height 32
copy td "PR1 8JL"
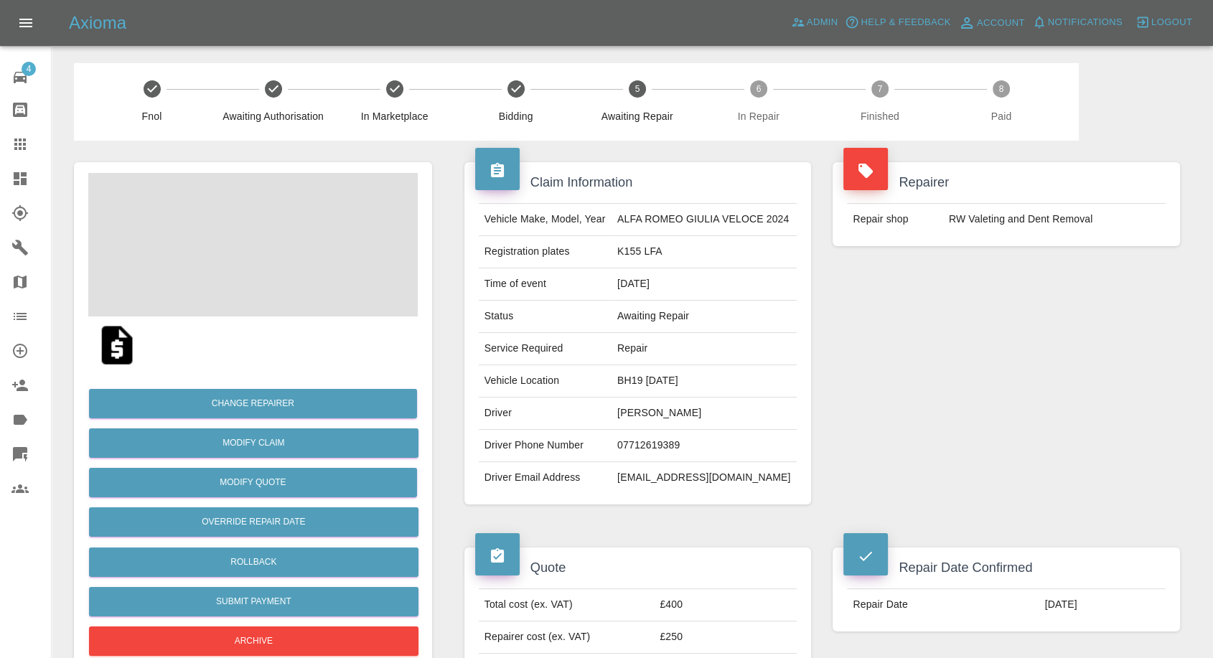
click at [639, 409] on td "[PERSON_NAME]" at bounding box center [703, 414] width 185 height 32
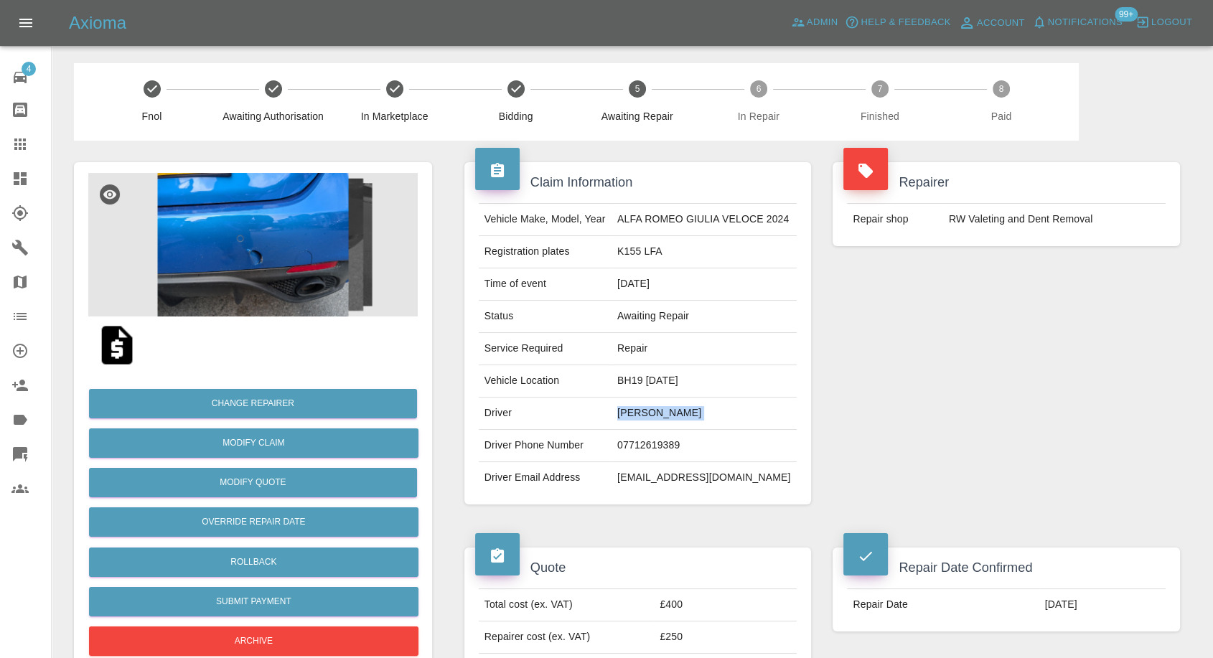
click at [639, 409] on td "[PERSON_NAME]" at bounding box center [703, 414] width 185 height 32
copy td "[PERSON_NAME]"
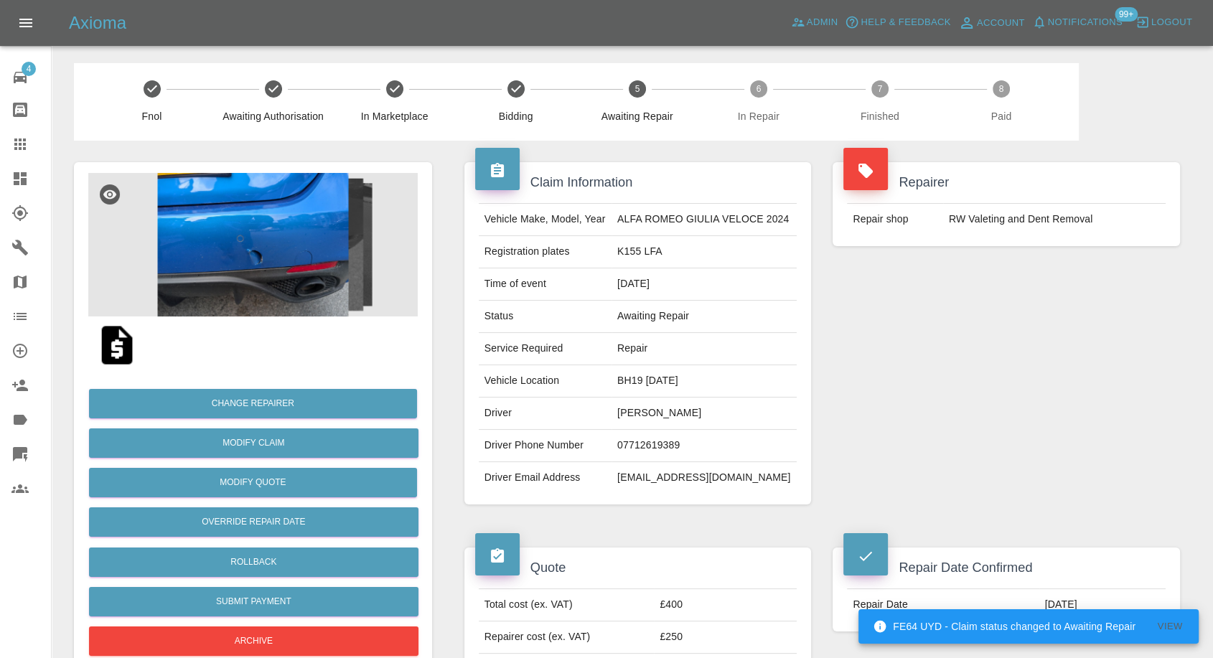
click at [638, 446] on td "07712619389" at bounding box center [703, 446] width 185 height 32
copy td "07712619389"
click at [951, 390] on div "Repairer Repair shop RW Valeting and Dent Removal" at bounding box center [1006, 333] width 369 height 385
click at [629, 415] on td "[PERSON_NAME]" at bounding box center [703, 414] width 185 height 32
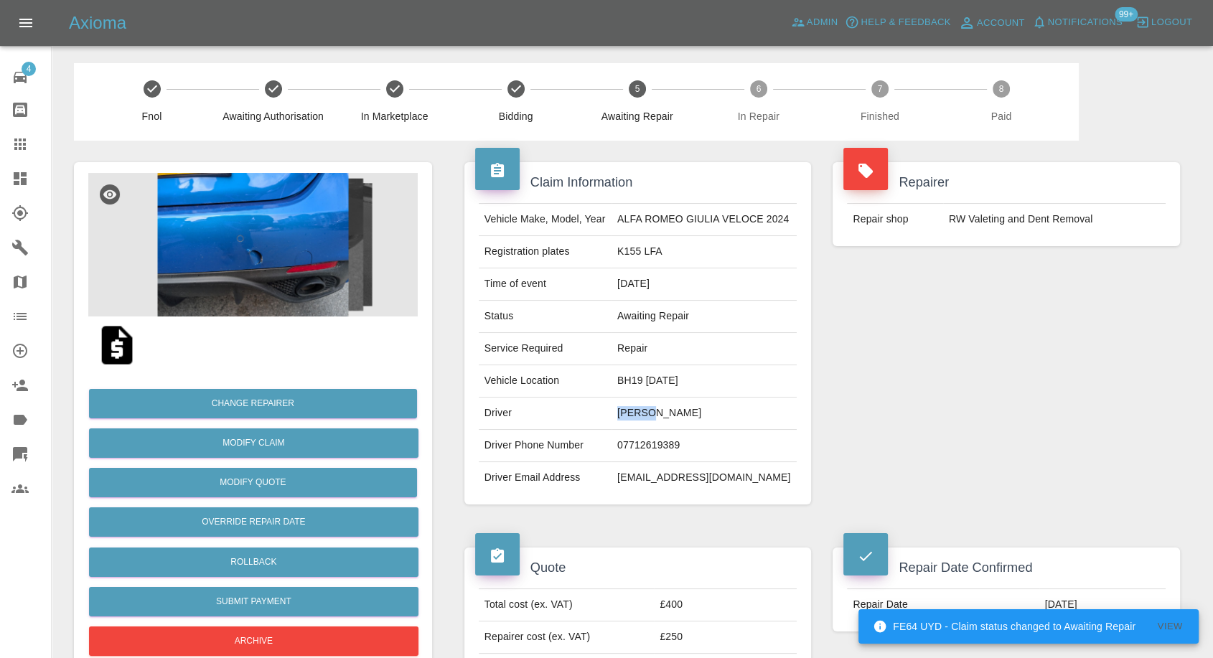
click at [629, 415] on td "[PERSON_NAME]" at bounding box center [703, 414] width 185 height 32
copy td "[PERSON_NAME]"
click at [630, 379] on td "BH19 [DATE]" at bounding box center [703, 381] width 185 height 32
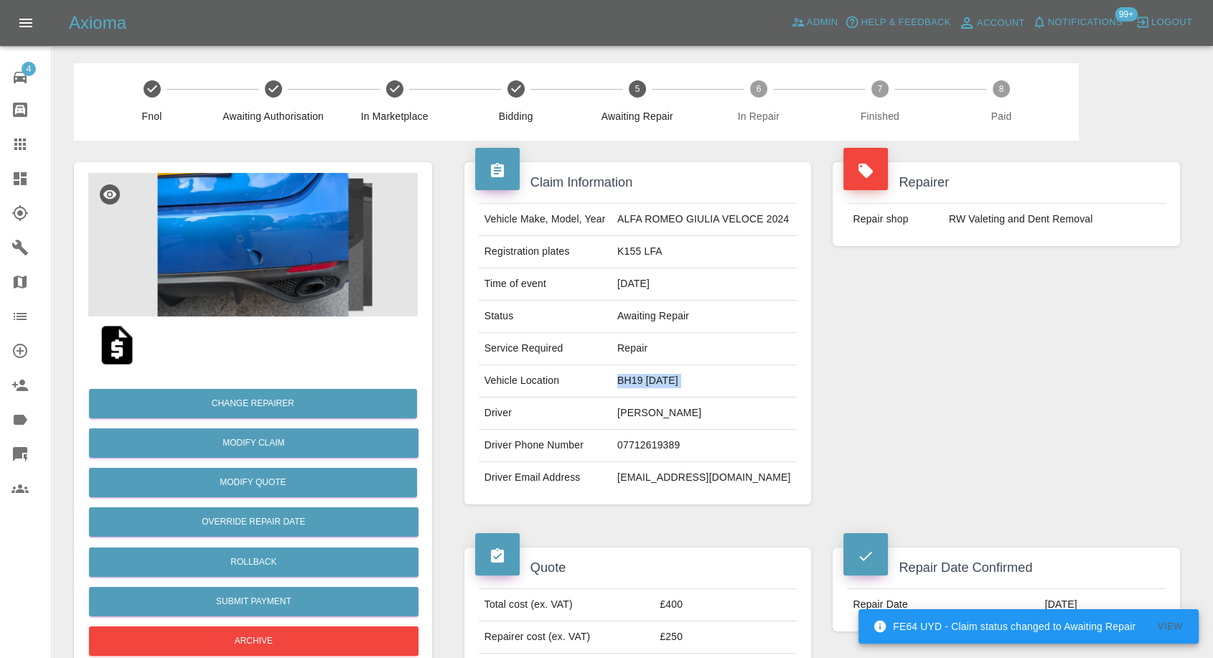
copy td "BH19 [DATE]"
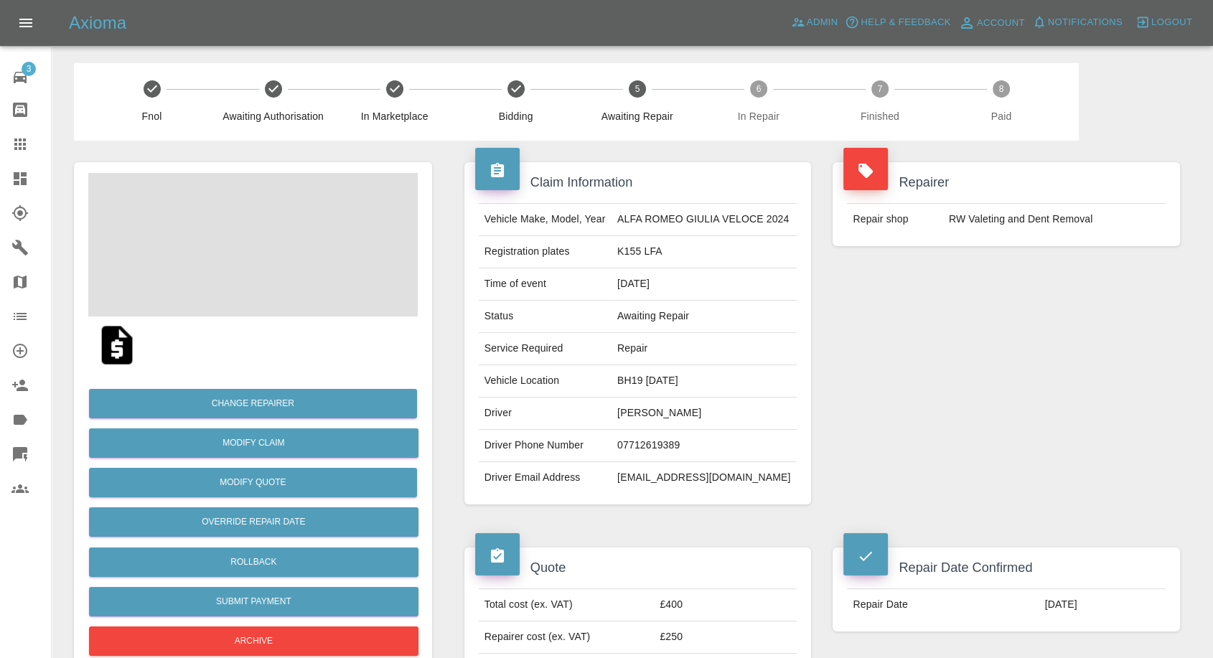
click at [644, 420] on td "[PERSON_NAME]" at bounding box center [703, 414] width 185 height 32
click at [644, 420] on td "Kevin Elson" at bounding box center [703, 414] width 185 height 32
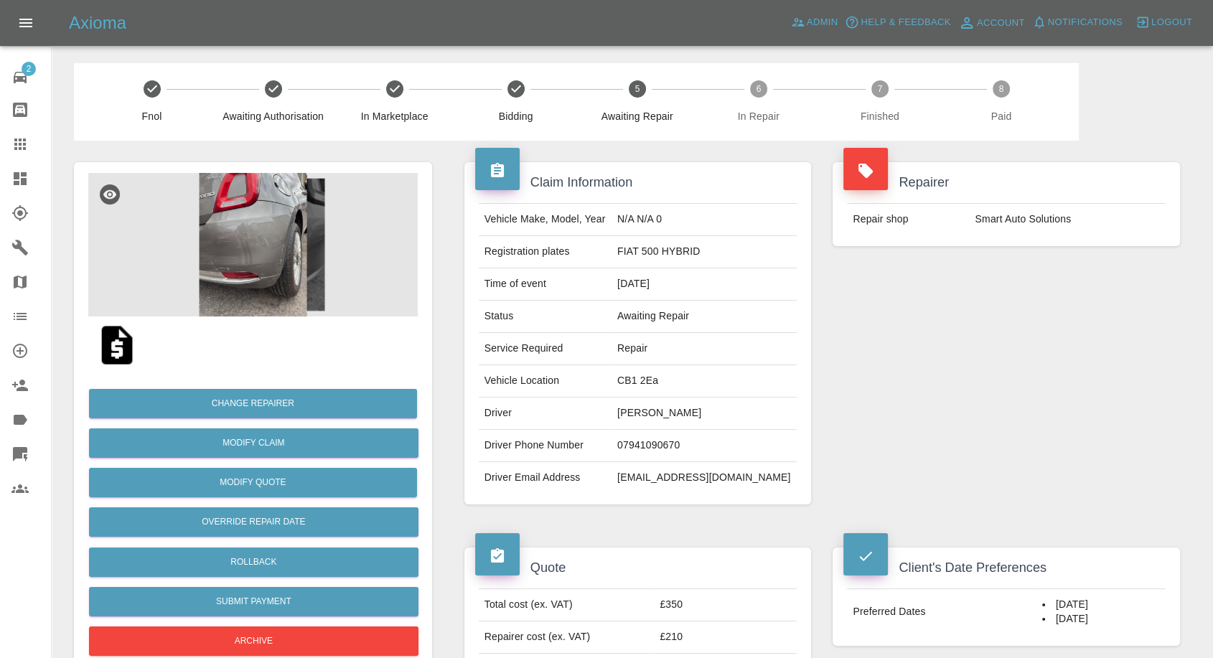
click at [685, 415] on td "Stephen Bidwell" at bounding box center [703, 414] width 185 height 32
copy td "Stephen Bidwell"
click at [667, 448] on td "07941090670" at bounding box center [703, 446] width 185 height 32
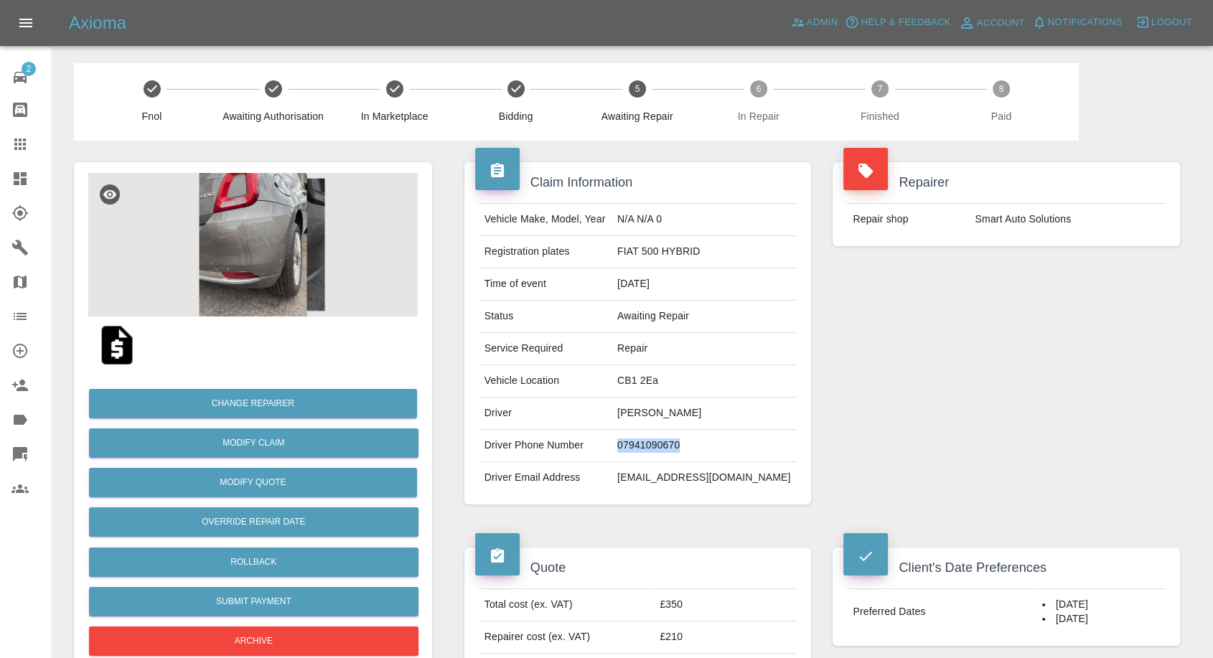
click at [667, 448] on td "07941090670" at bounding box center [703, 446] width 185 height 32
copy td "07941090670"
click at [591, 560] on h4 "Quote" at bounding box center [638, 567] width 326 height 19
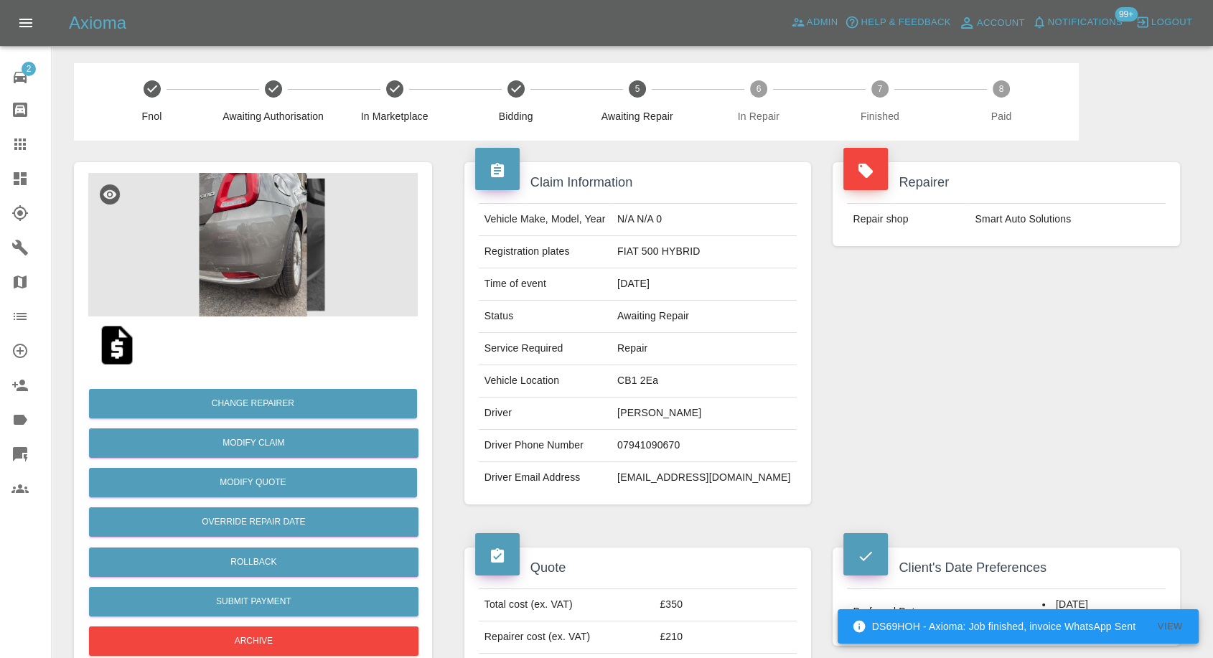
click at [675, 403] on td "Stephen Bidwell" at bounding box center [703, 414] width 185 height 32
click at [674, 403] on td "Stephen Bidwell" at bounding box center [703, 414] width 185 height 32
copy td "Stephen"
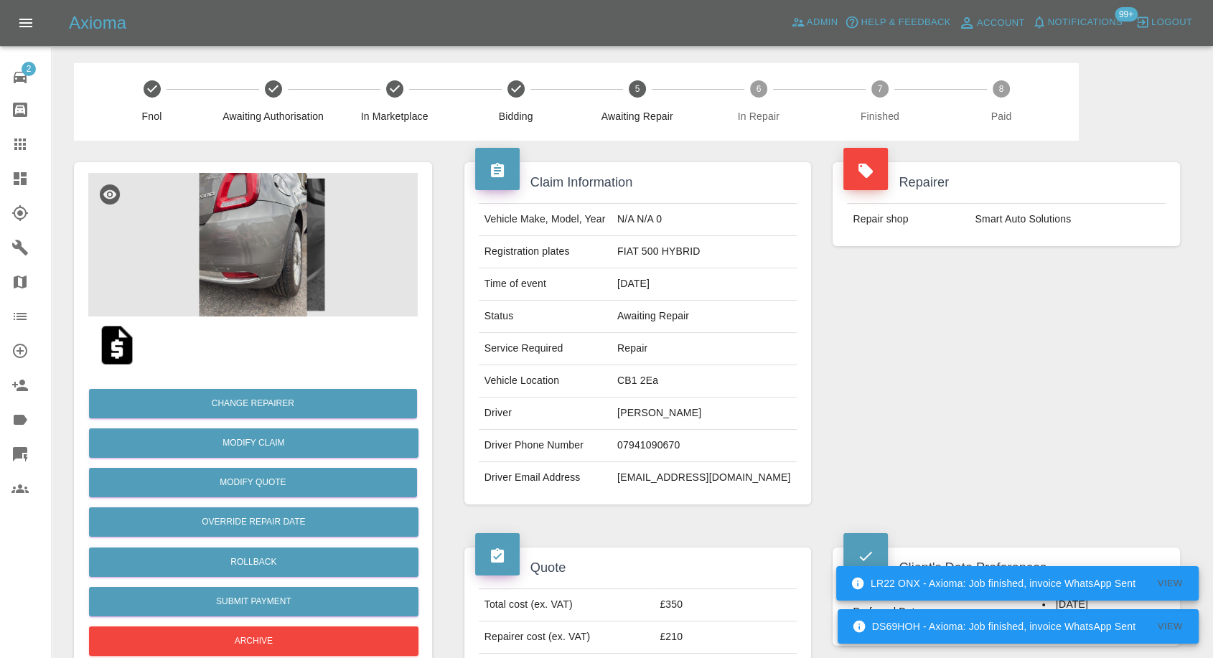
click at [877, 414] on div "Repairer Repair shop Smart Auto Solutions" at bounding box center [1006, 333] width 369 height 385
click at [699, 449] on td "07941090670" at bounding box center [703, 446] width 185 height 32
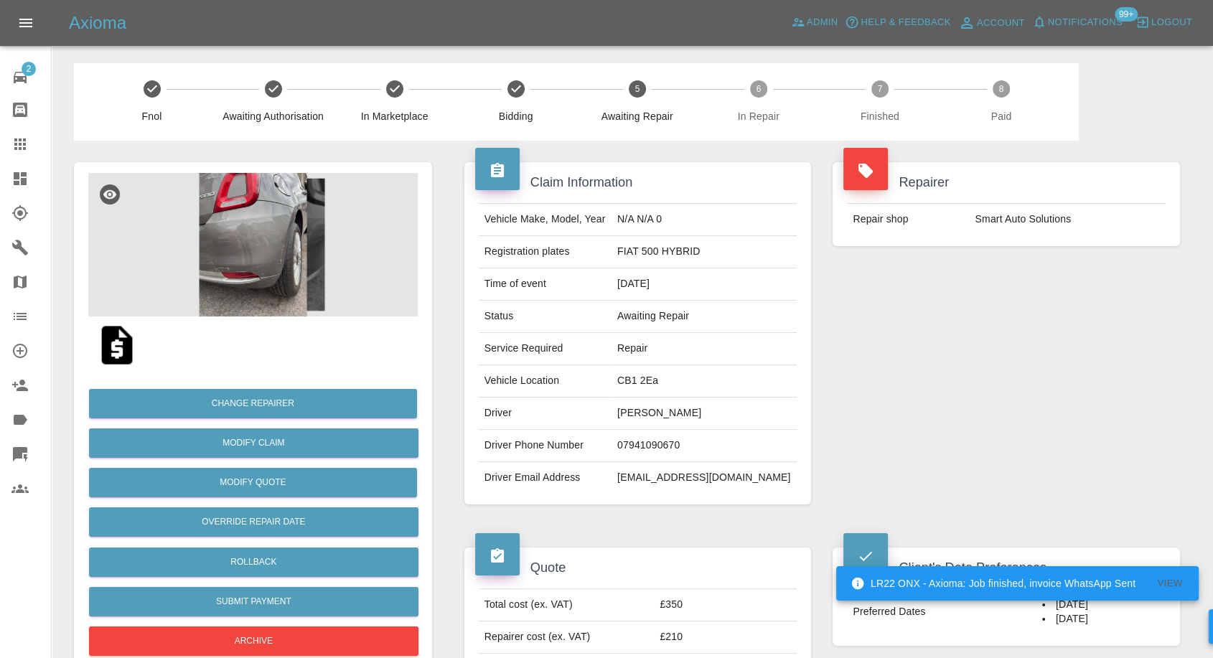
click at [510, 346] on td "Service Required" at bounding box center [545, 349] width 133 height 32
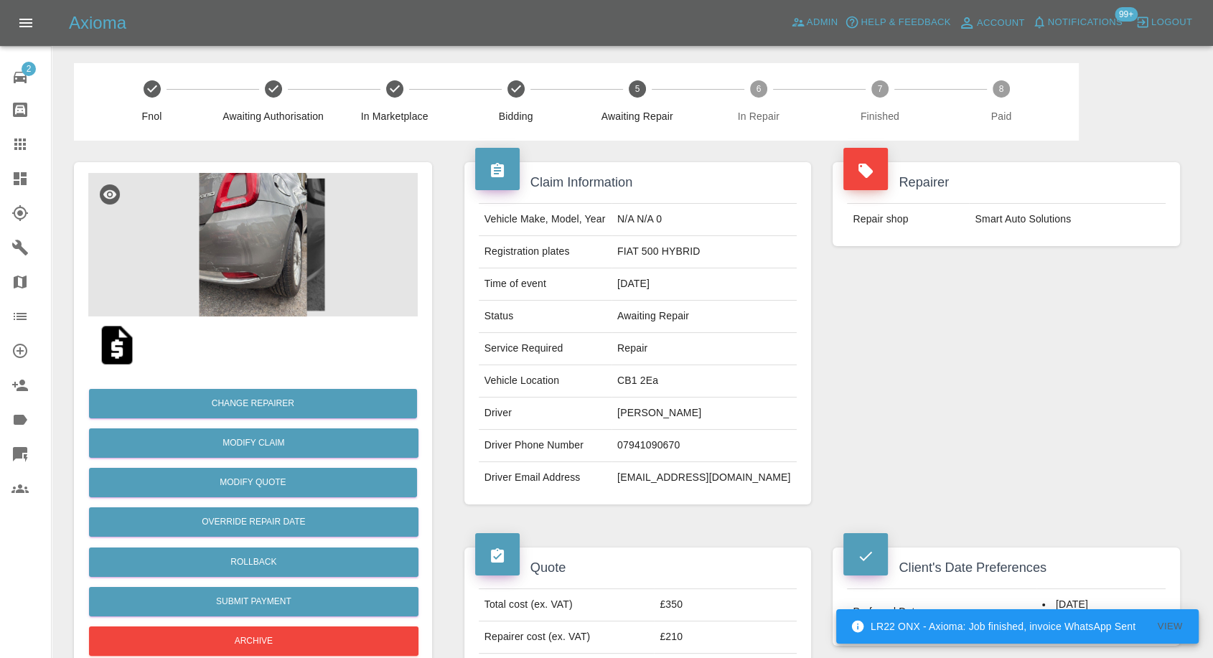
click at [655, 375] on td "CB1 2Ea" at bounding box center [703, 381] width 185 height 32
copy td "CB1 2Ea"
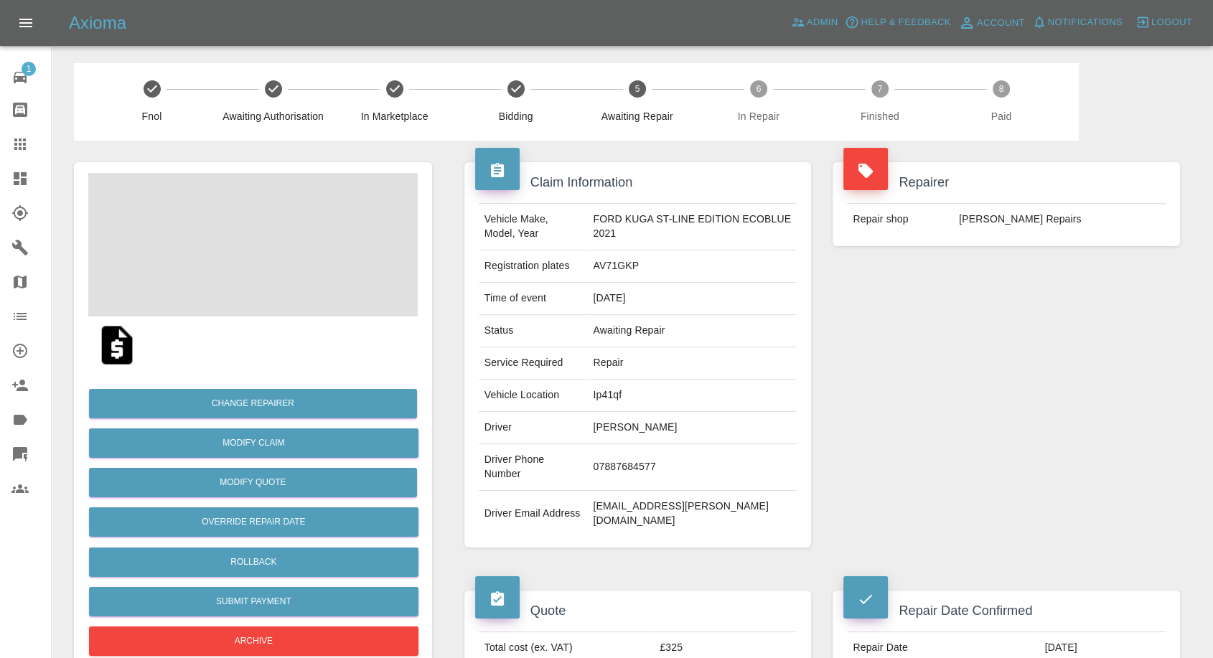
click at [642, 433] on td "Shelley Boak" at bounding box center [692, 428] width 210 height 32
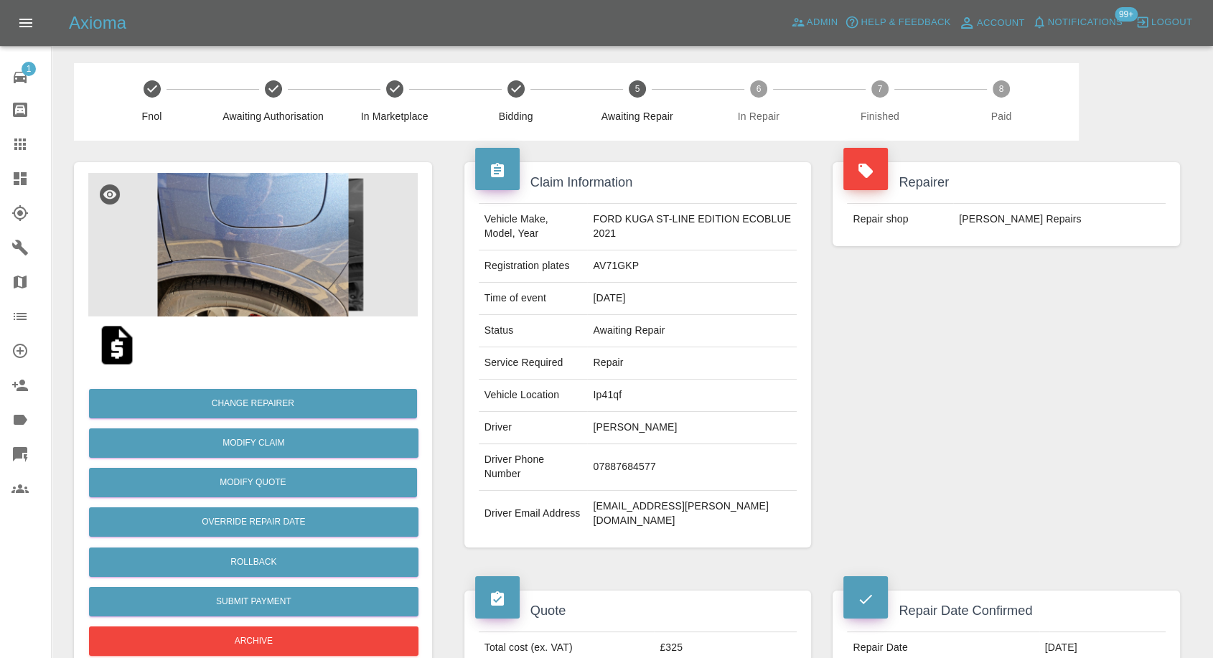
click at [631, 461] on td "07887684577" at bounding box center [692, 467] width 210 height 47
copy td "07887684577"
click at [974, 428] on div "Repairer Repair shop Jays Smart Repairs" at bounding box center [1006, 355] width 369 height 428
click at [613, 428] on td "Shelley Boak" at bounding box center [692, 428] width 210 height 32
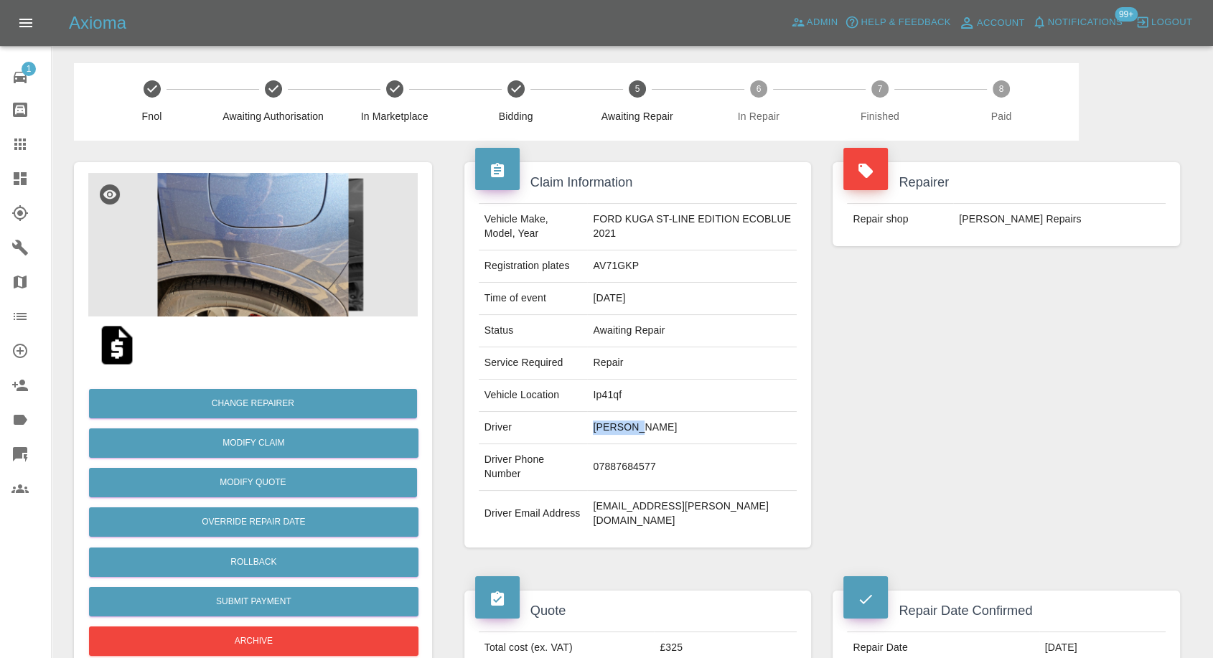
click at [613, 428] on td "Shelley Boak" at bounding box center [692, 428] width 210 height 32
copy td "Shelley"
click at [608, 400] on td "Ip41qf" at bounding box center [692, 396] width 210 height 32
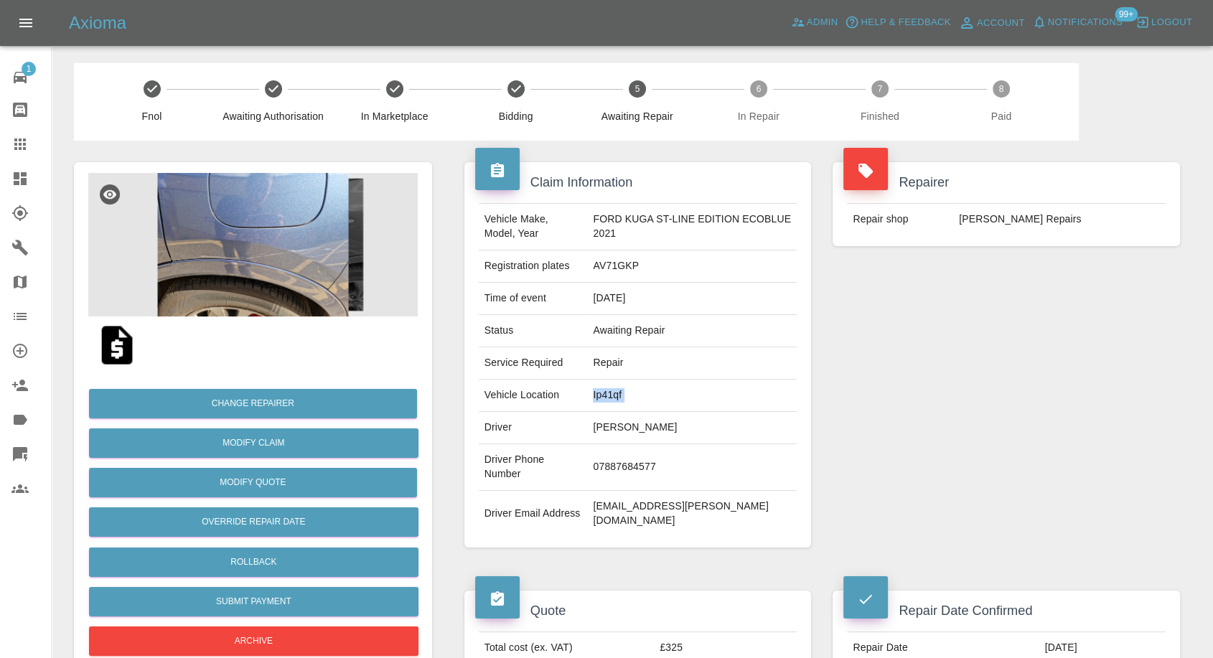
copy td "Ip41qf"
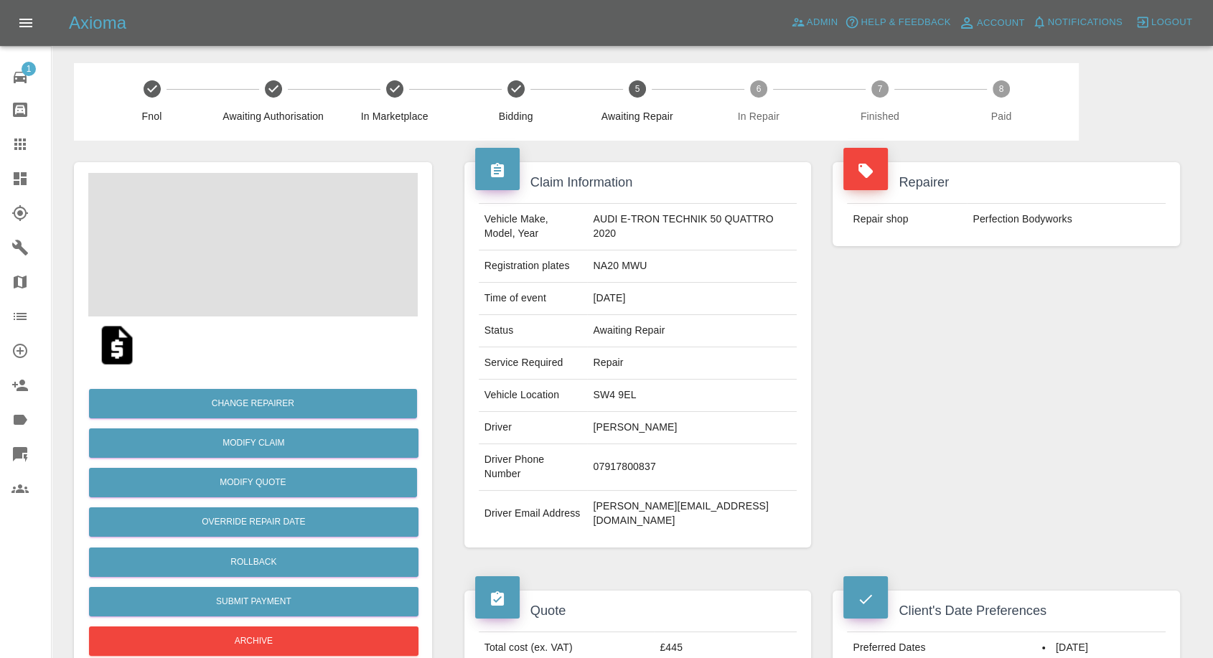
click at [624, 428] on td "[PERSON_NAME]" at bounding box center [692, 428] width 210 height 32
copy td "[PERSON_NAME]"
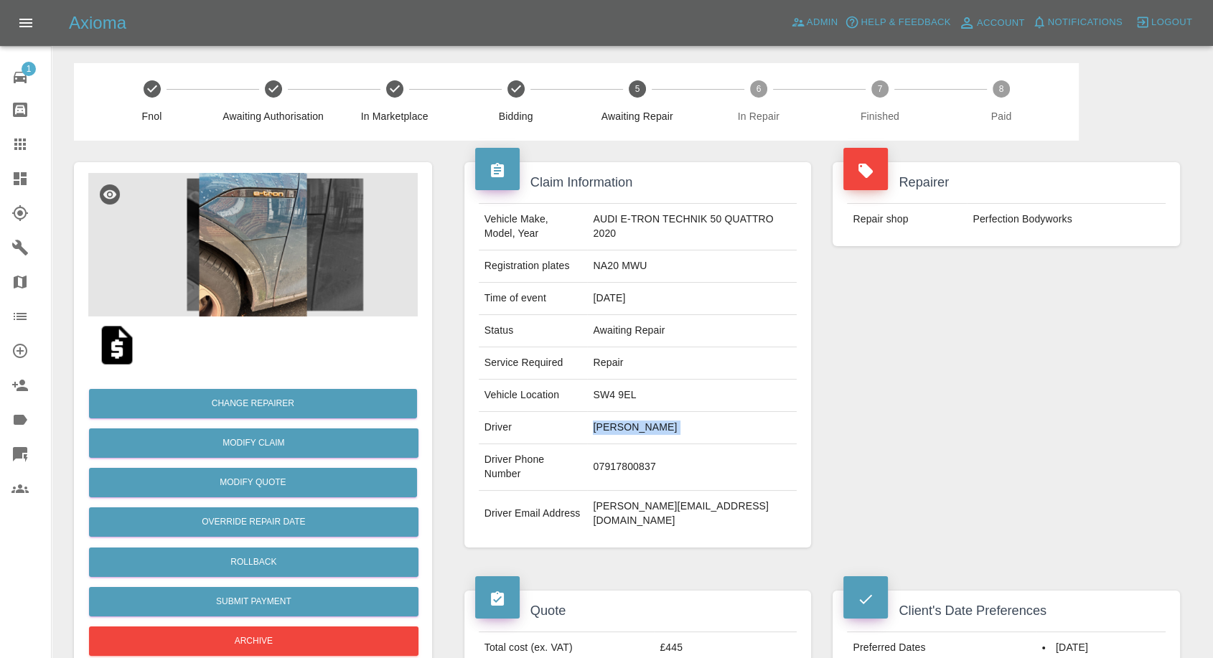
click at [644, 461] on td "07917800837" at bounding box center [692, 467] width 210 height 47
copy td "07917800837"
drag, startPoint x: 971, startPoint y: 374, endPoint x: 588, endPoint y: 483, distance: 398.4
click at [972, 374] on div "Repairer Repair shop Perfection Bodyworks" at bounding box center [1006, 355] width 369 height 428
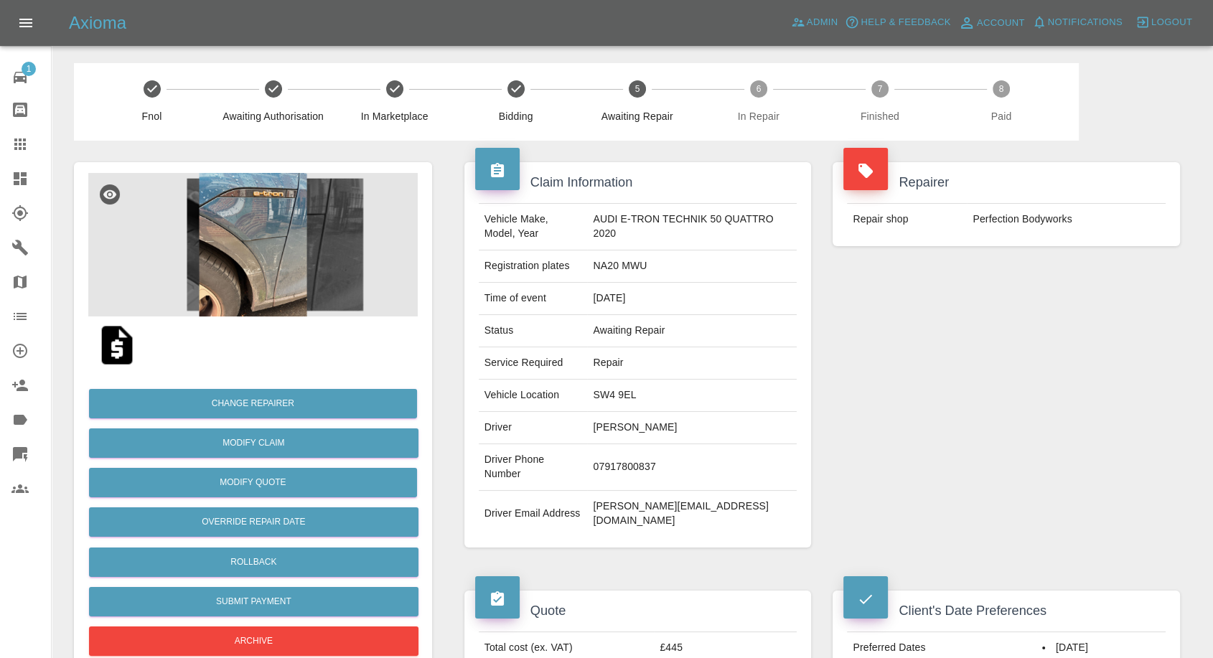
click at [617, 421] on td "[PERSON_NAME]" at bounding box center [692, 428] width 210 height 32
copy td "[PERSON_NAME]"
click at [627, 385] on td "SW4 9EL" at bounding box center [692, 396] width 210 height 32
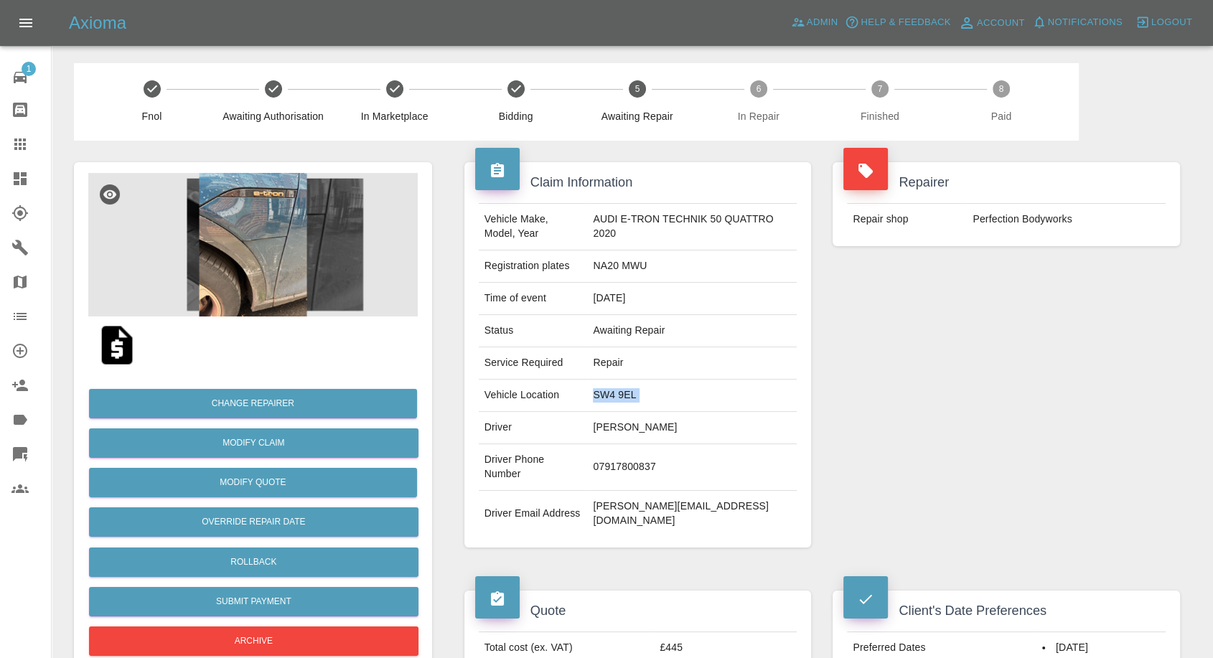
click at [627, 385] on td "SW4 9EL" at bounding box center [692, 396] width 210 height 32
copy td "SW4 9EL"
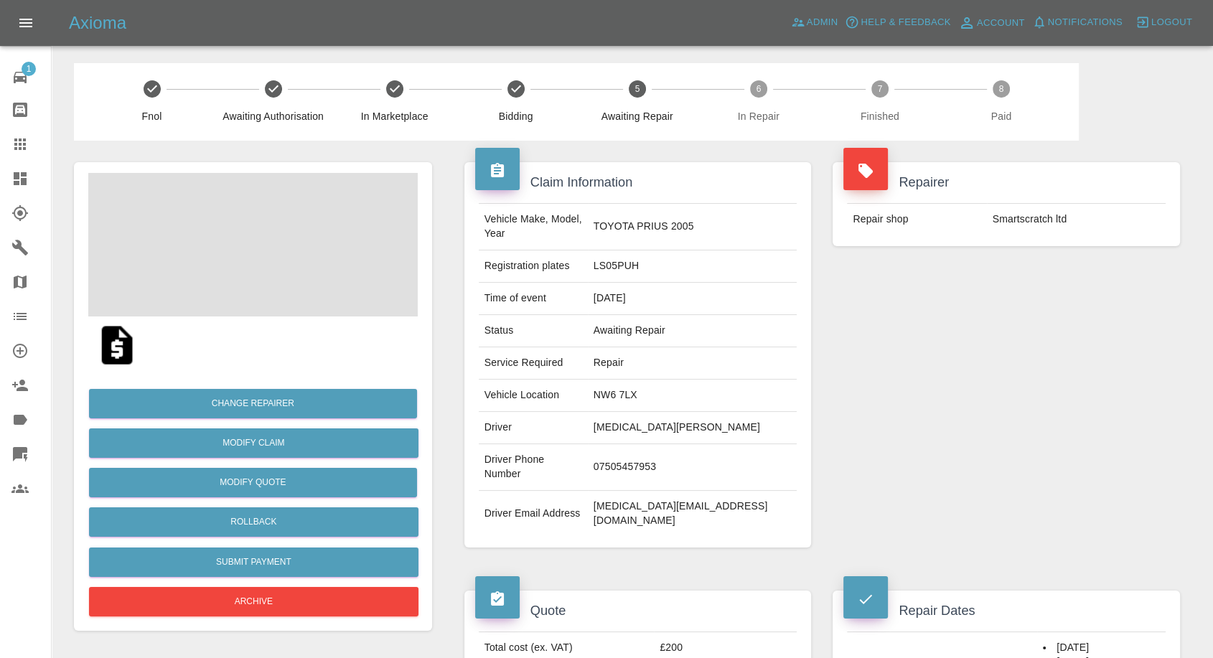
click at [658, 412] on td "[MEDICAL_DATA][PERSON_NAME]" at bounding box center [693, 428] width 210 height 32
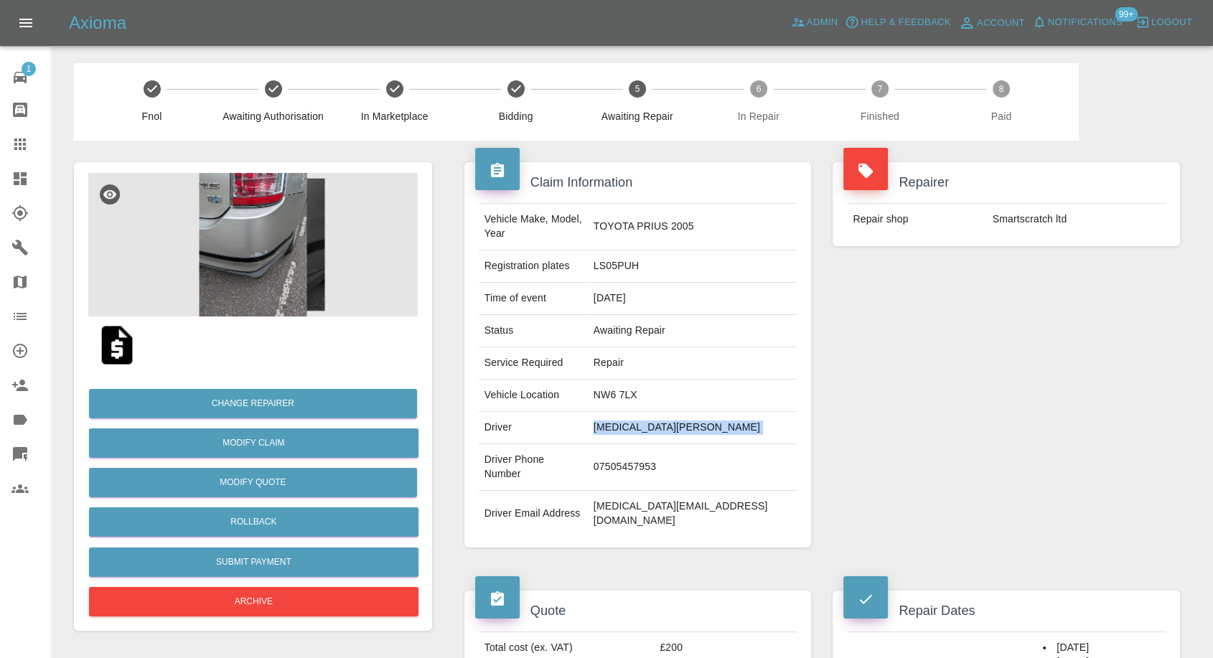
click at [658, 412] on td "[MEDICAL_DATA][PERSON_NAME]" at bounding box center [693, 428] width 210 height 32
click at [700, 448] on td "07505457953" at bounding box center [693, 467] width 210 height 47
copy td "07505457953"
click at [978, 471] on div "Repairer Repair shop Smartscratch ltd" at bounding box center [1006, 355] width 369 height 428
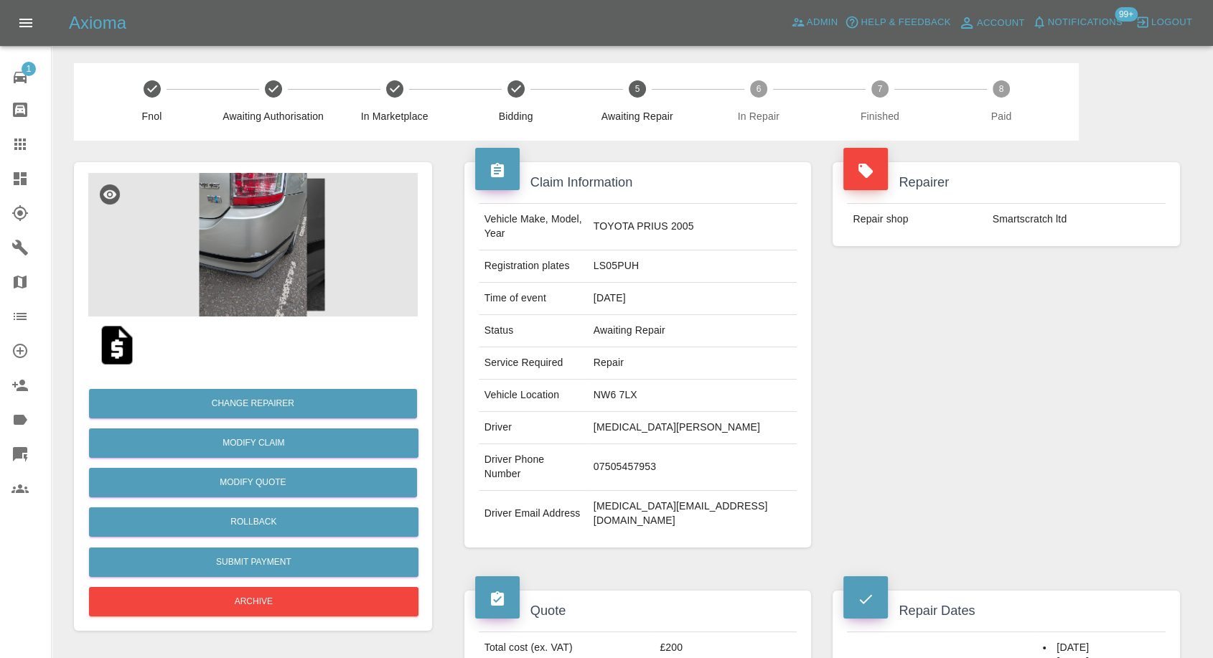
click at [667, 415] on td "[MEDICAL_DATA][PERSON_NAME]" at bounding box center [693, 428] width 210 height 32
copy td "[PERSON_NAME]"
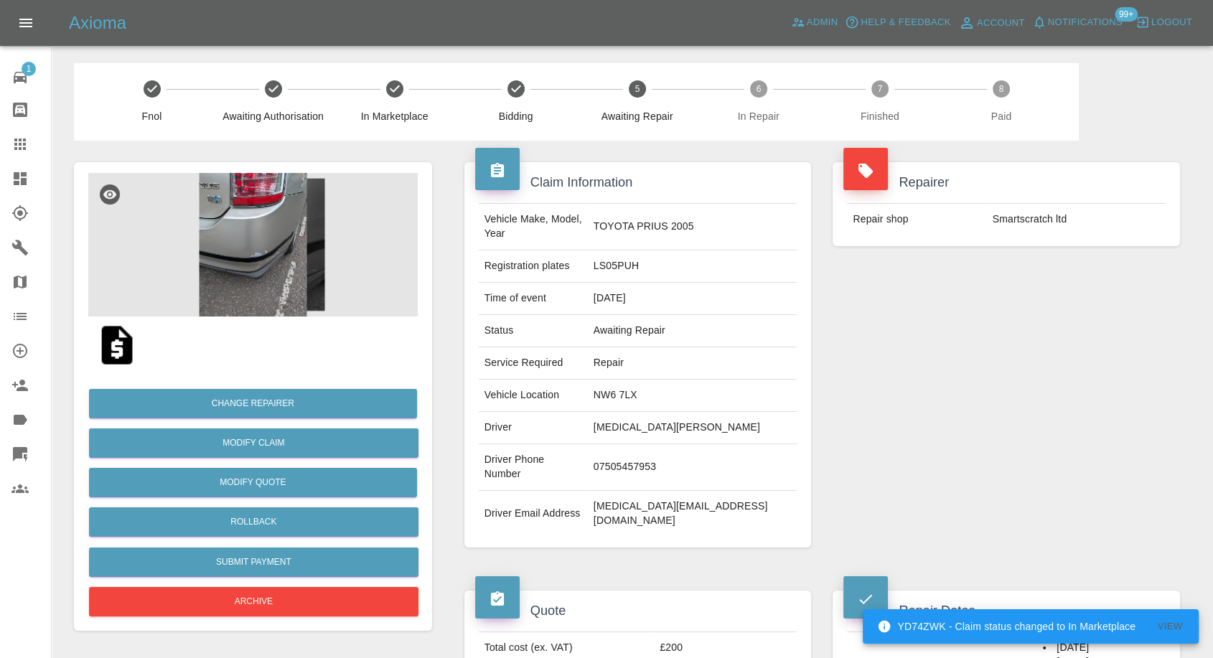
click at [662, 382] on td "NW6 7LX" at bounding box center [693, 396] width 210 height 32
copy td "NW6 7LX"
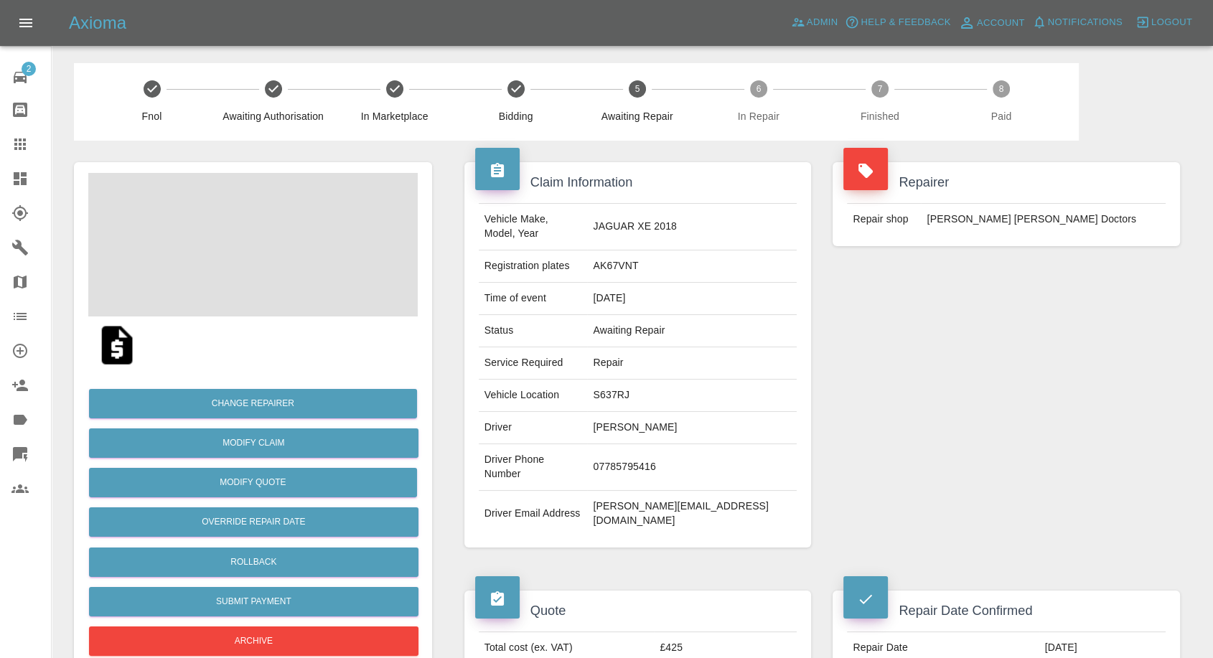
click at [666, 413] on td "[PERSON_NAME]" at bounding box center [692, 428] width 210 height 32
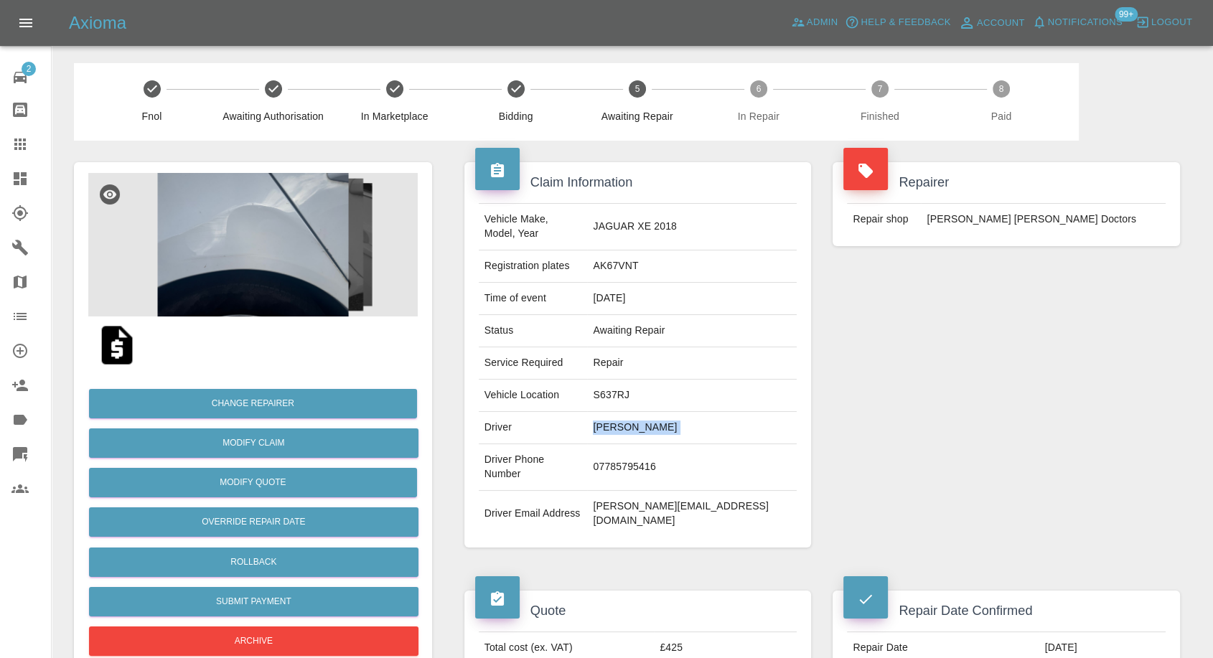
click at [670, 412] on td "[PERSON_NAME]" at bounding box center [692, 428] width 210 height 32
click at [692, 412] on td "[PERSON_NAME]" at bounding box center [692, 428] width 210 height 32
copy td "[PERSON_NAME]"
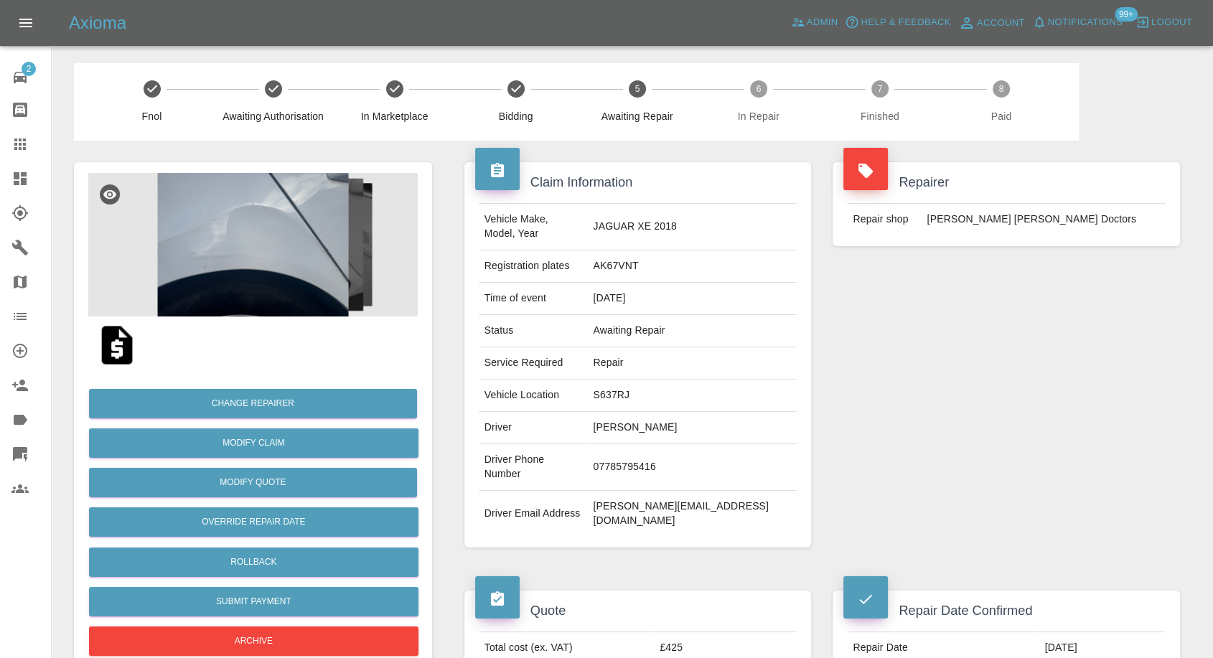
click at [686, 444] on td "07785795416" at bounding box center [692, 467] width 210 height 47
copy td "07785795416"
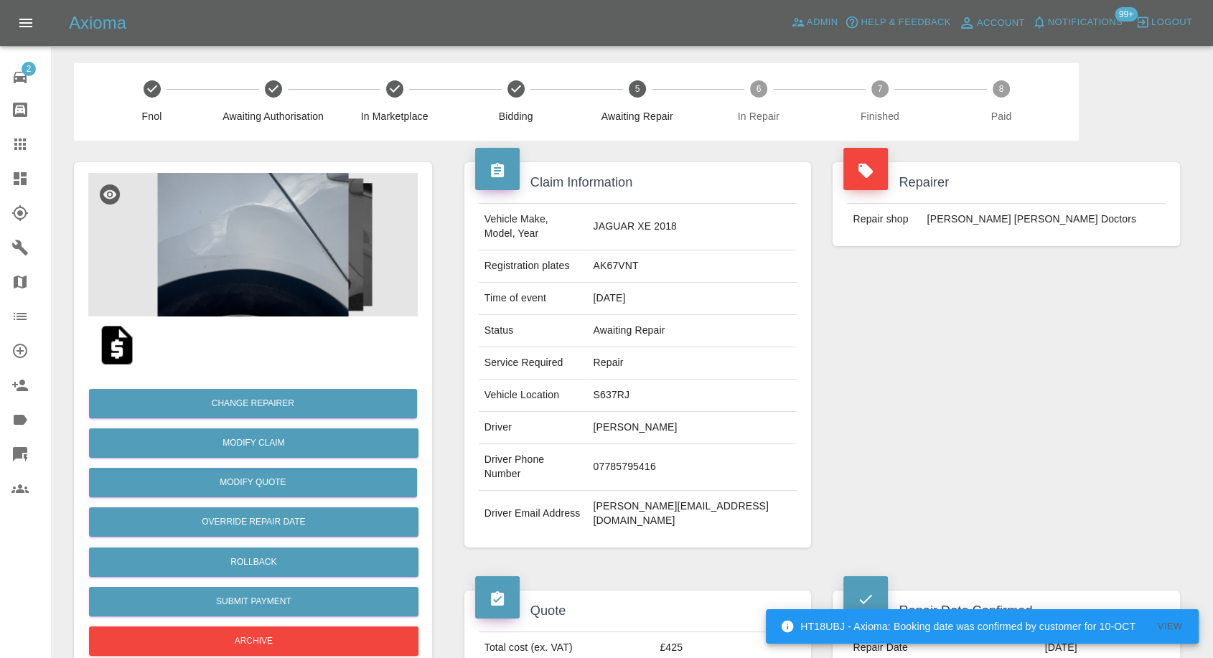
click at [997, 443] on div "Repairer Repair shop [PERSON_NAME] [PERSON_NAME] Doctors" at bounding box center [1006, 355] width 369 height 428
click at [663, 412] on td "[PERSON_NAME]" at bounding box center [692, 428] width 210 height 32
click at [650, 412] on td "[PERSON_NAME]" at bounding box center [692, 428] width 210 height 32
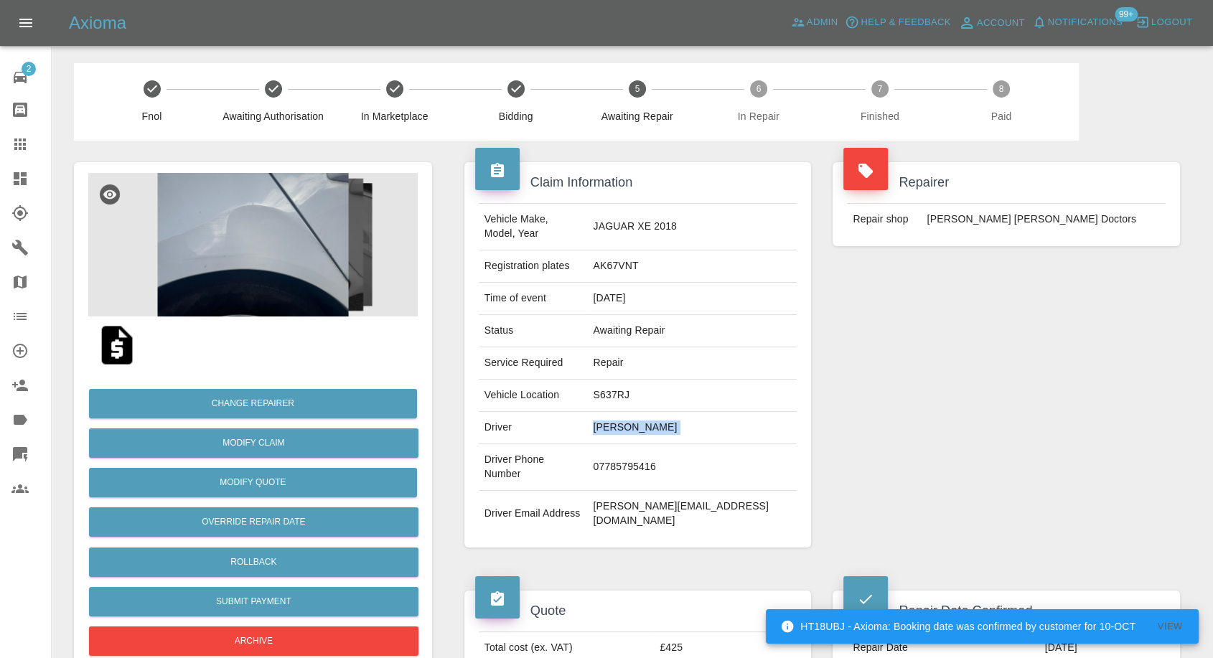
click at [650, 412] on td "[PERSON_NAME]" at bounding box center [692, 428] width 210 height 32
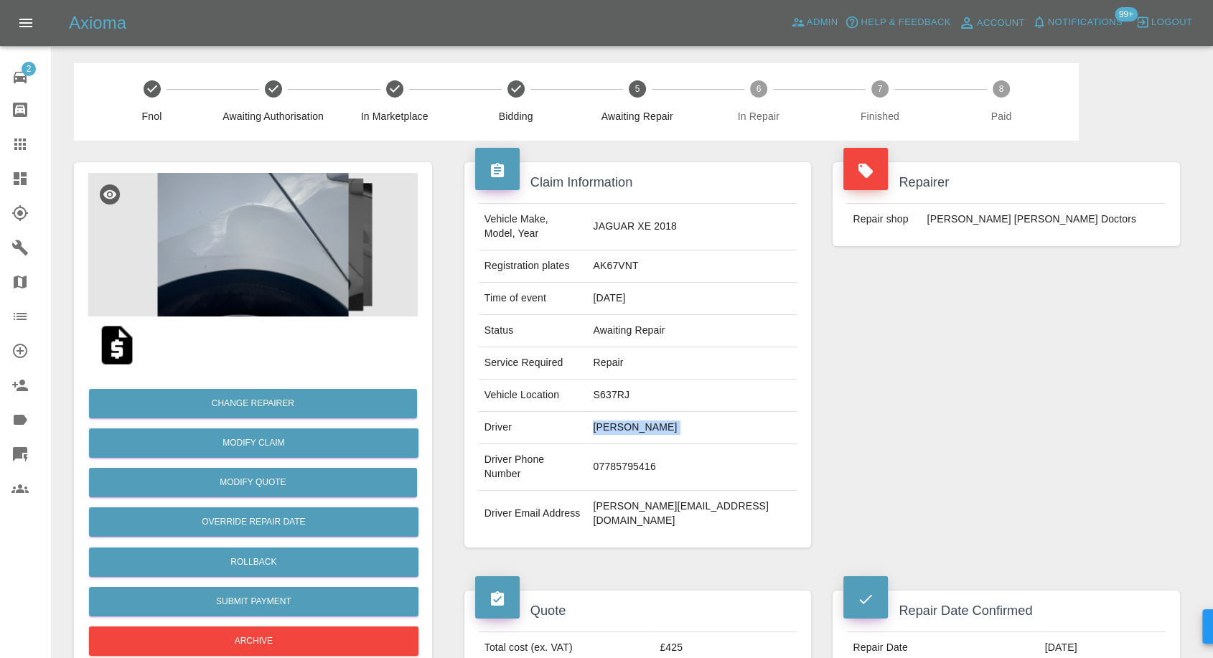
click at [657, 412] on td "[PERSON_NAME]" at bounding box center [692, 428] width 210 height 32
